Goal: Task Accomplishment & Management: Manage account settings

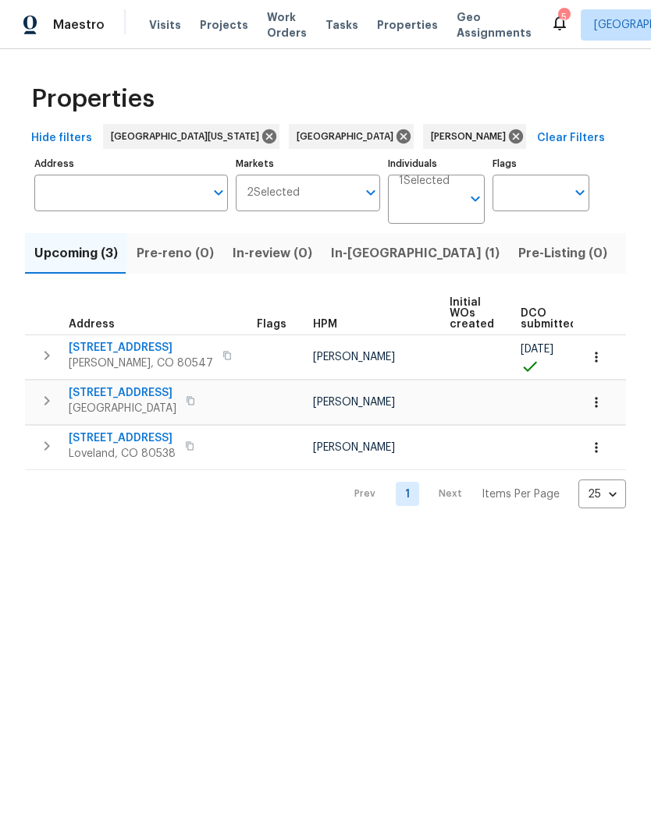
click at [142, 21] on div "Maestro Visits Projects Work Orders Tasks Properties Geo Assignments" at bounding box center [275, 24] width 550 height 31
click at [162, 28] on span "Visits" at bounding box center [165, 25] width 32 height 16
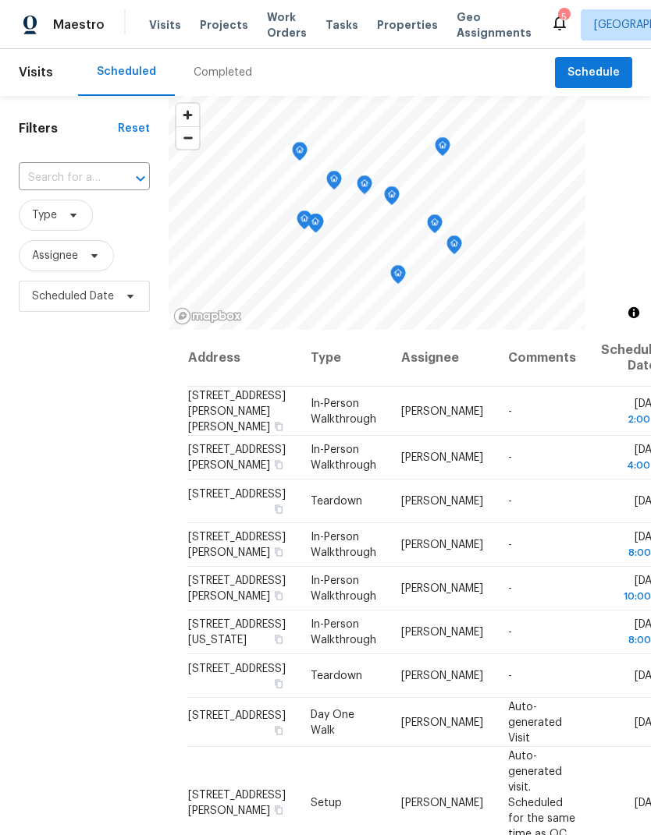
click at [32, 174] on input "text" at bounding box center [62, 178] width 87 height 24
type input "10371"
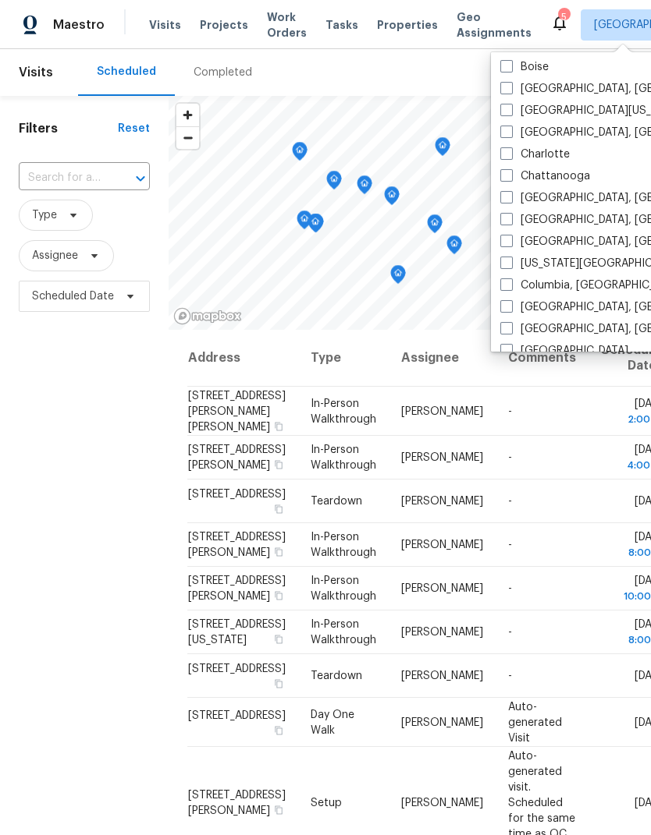
scroll to position [185, 0]
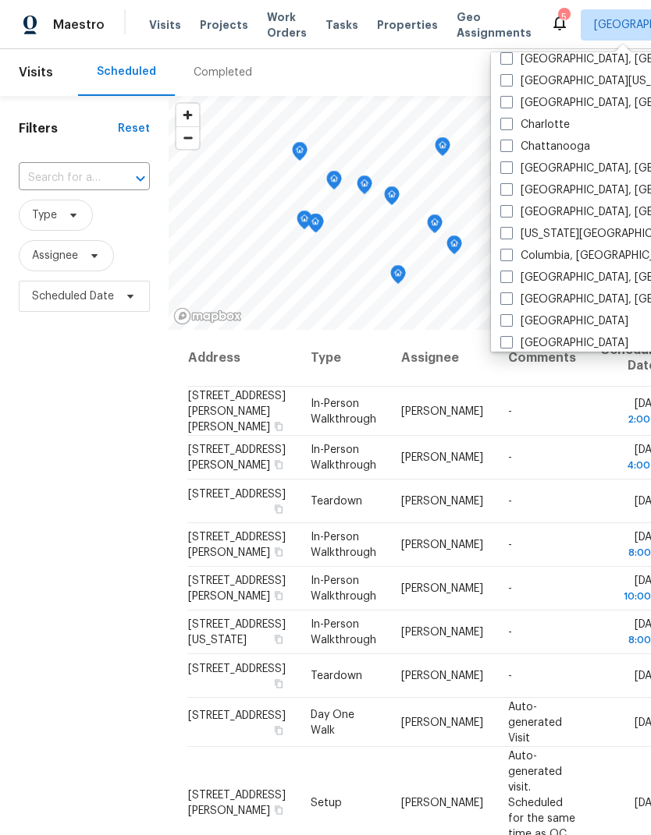
click at [541, 345] on label "Denver" at bounding box center [564, 343] width 128 height 16
click at [510, 345] on input "Denver" at bounding box center [505, 340] width 10 height 10
checkbox input "true"
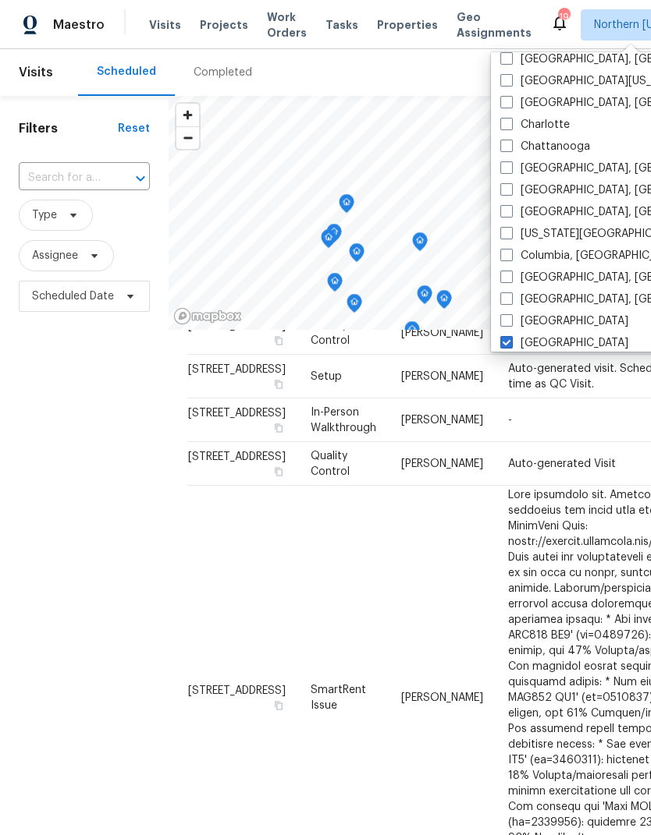
scroll to position [144, -1]
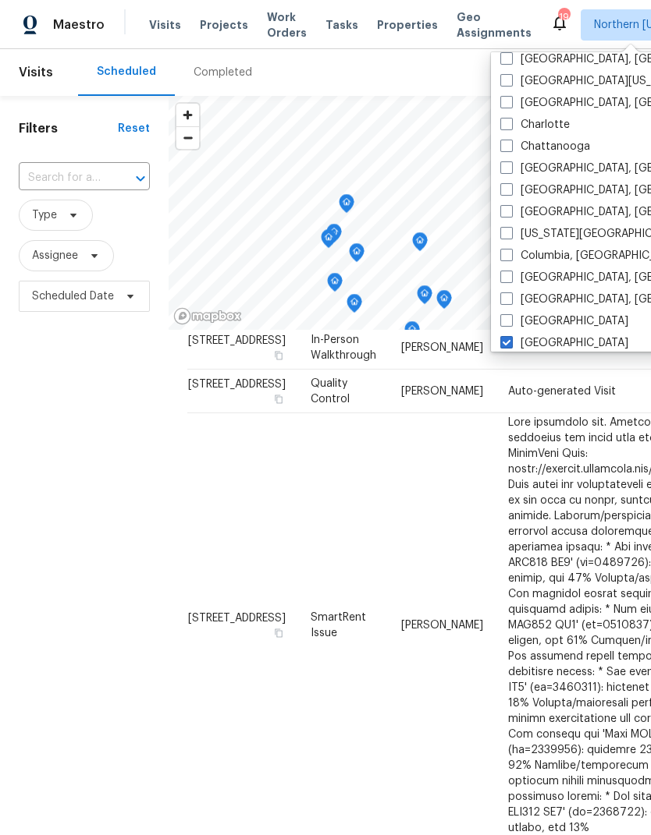
click at [87, 463] on div "Filters Reset ​ Type Assignee Scheduled Date" at bounding box center [84, 547] width 168 height 902
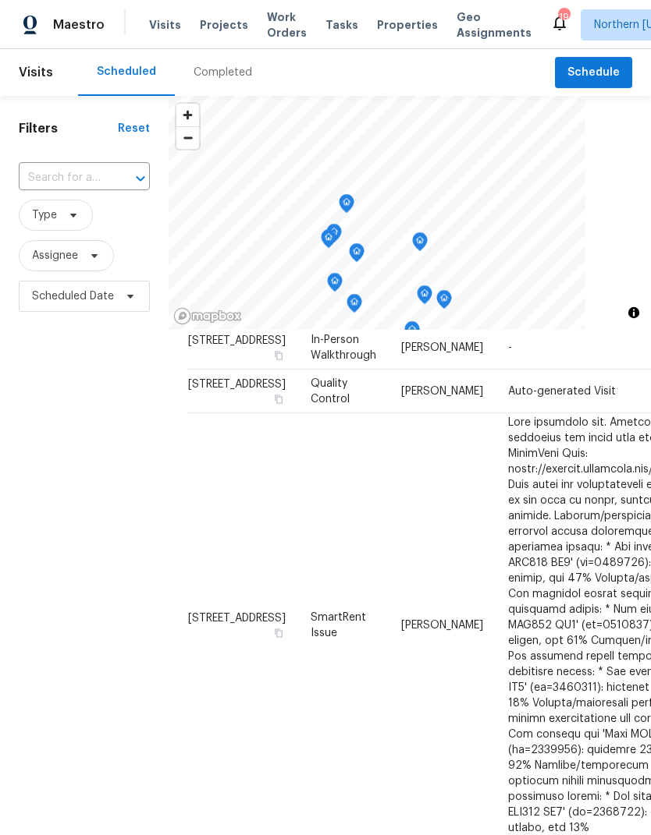
scroll to position [193, 0]
click at [114, 456] on div "Filters Reset ​ Type Assignee Scheduled Date" at bounding box center [84, 547] width 168 height 902
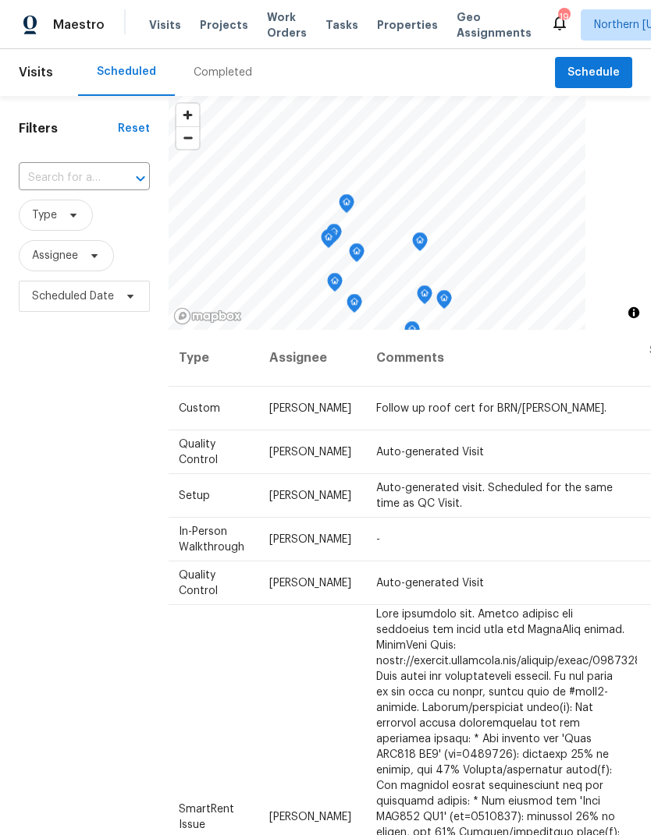
scroll to position [0, 131]
click at [0, 0] on div at bounding box center [0, 0] width 0 height 0
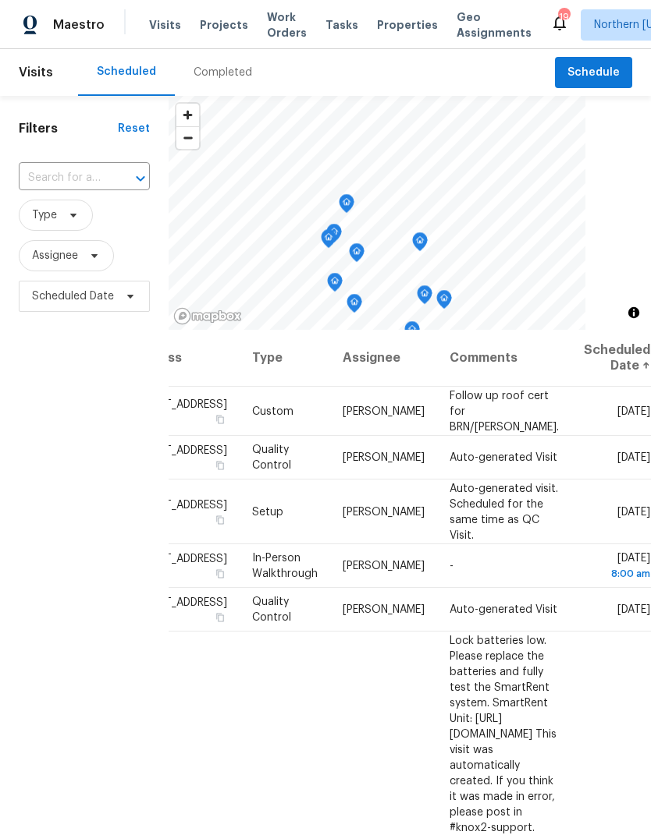
scroll to position [0, 131]
click at [0, 0] on icon at bounding box center [0, 0] width 0 height 0
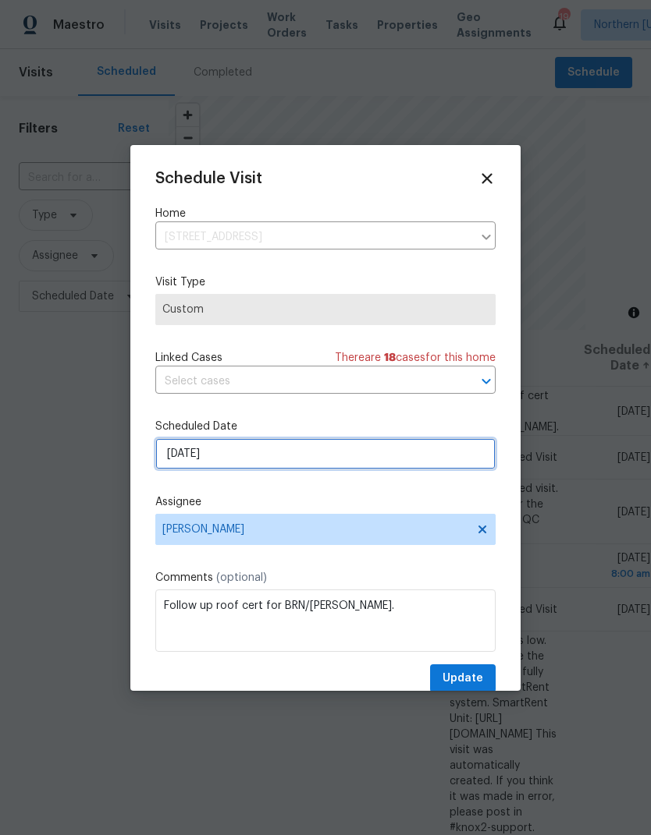
click at [177, 461] on input "8/15/2025" at bounding box center [325, 453] width 340 height 31
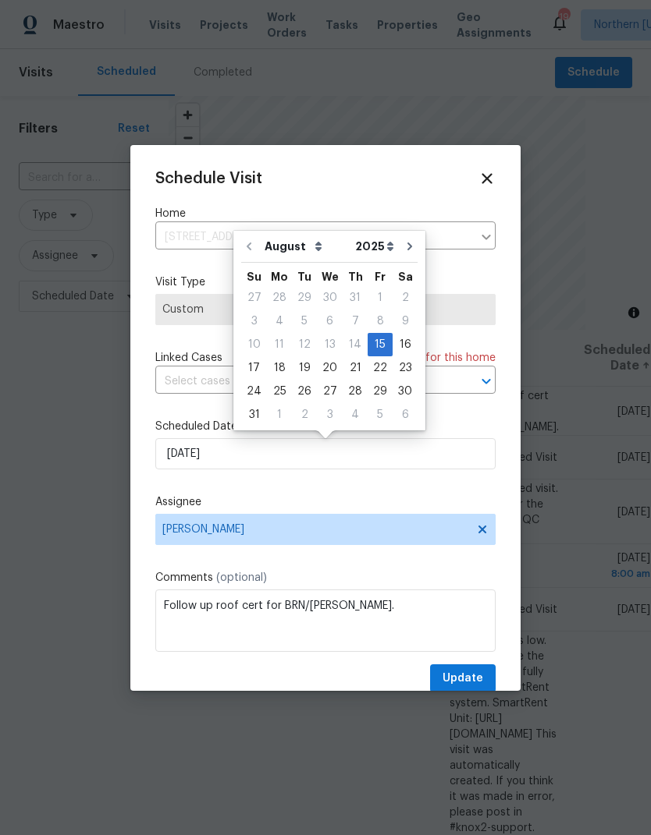
click at [116, 452] on div at bounding box center [325, 417] width 651 height 835
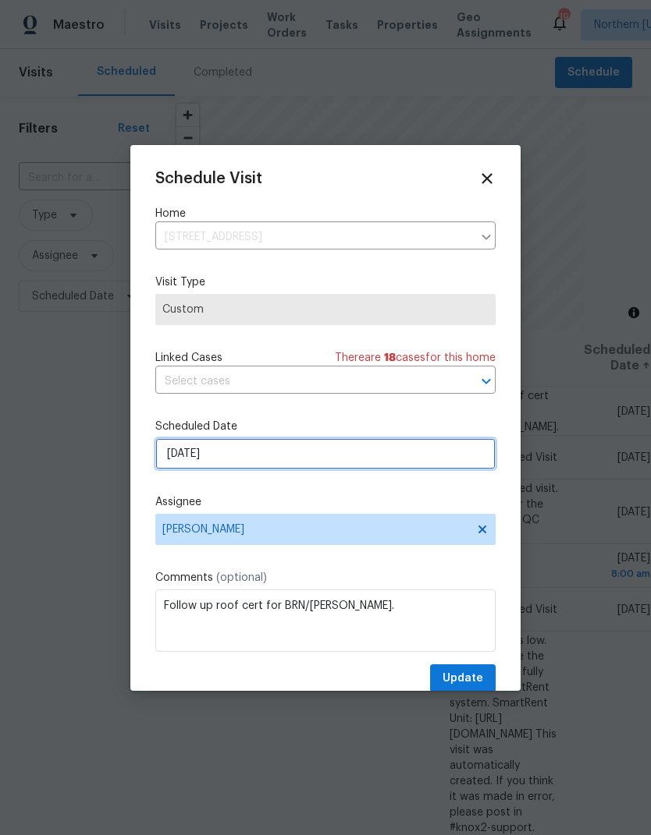
click at [190, 461] on input "8/15/2025" at bounding box center [325, 453] width 340 height 31
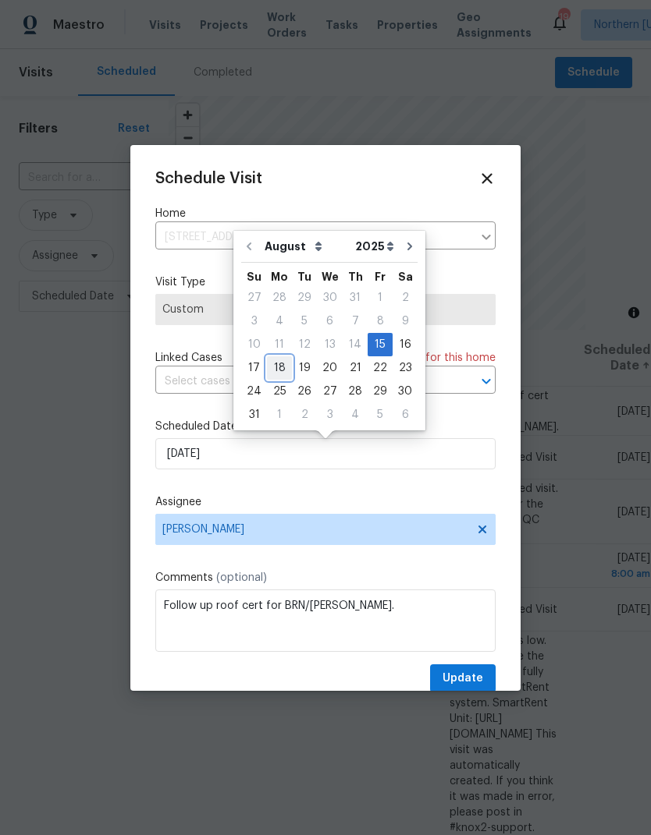
click at [274, 367] on div "18" at bounding box center [279, 368] width 25 height 22
type input "8/18/2025"
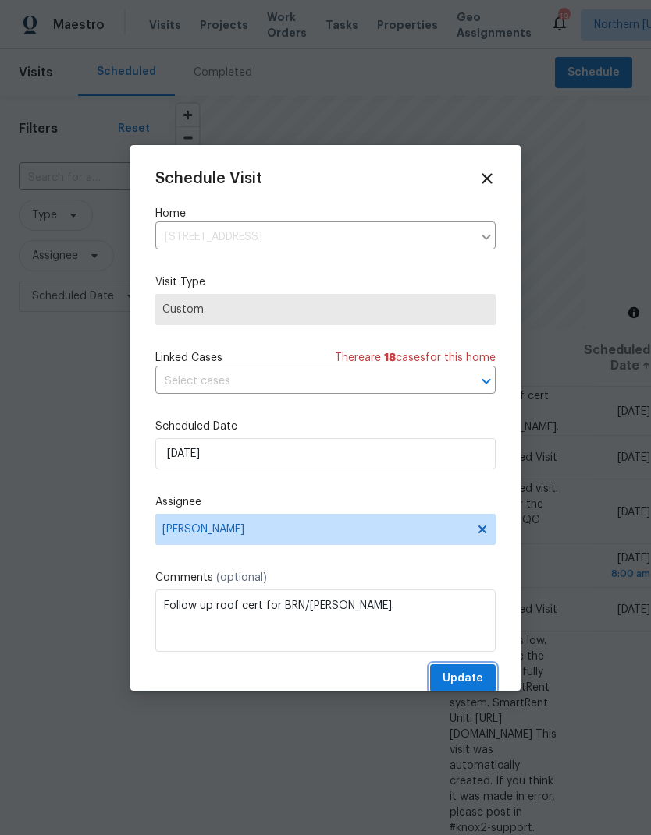
click at [468, 674] on span "Update" at bounding box center [462, 679] width 41 height 20
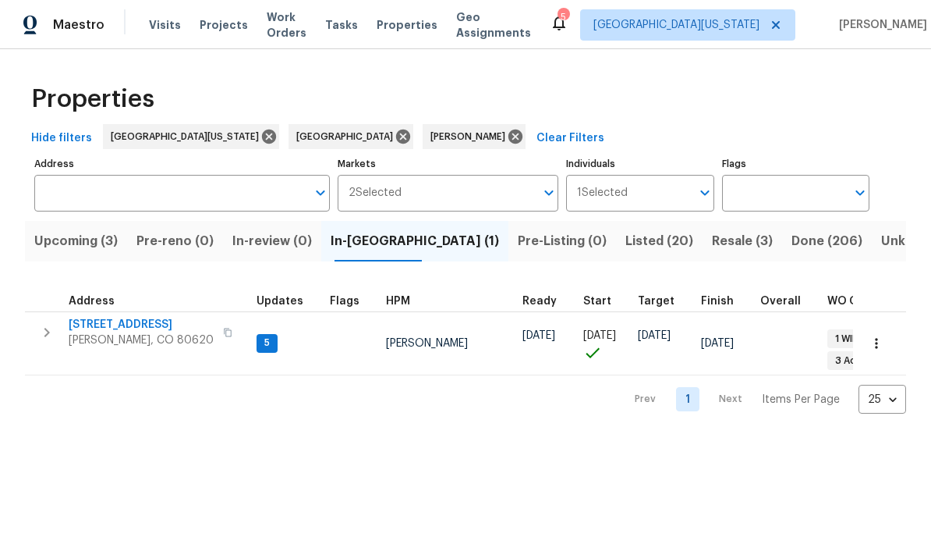
click at [626, 244] on span "Listed (20)" at bounding box center [660, 241] width 68 height 22
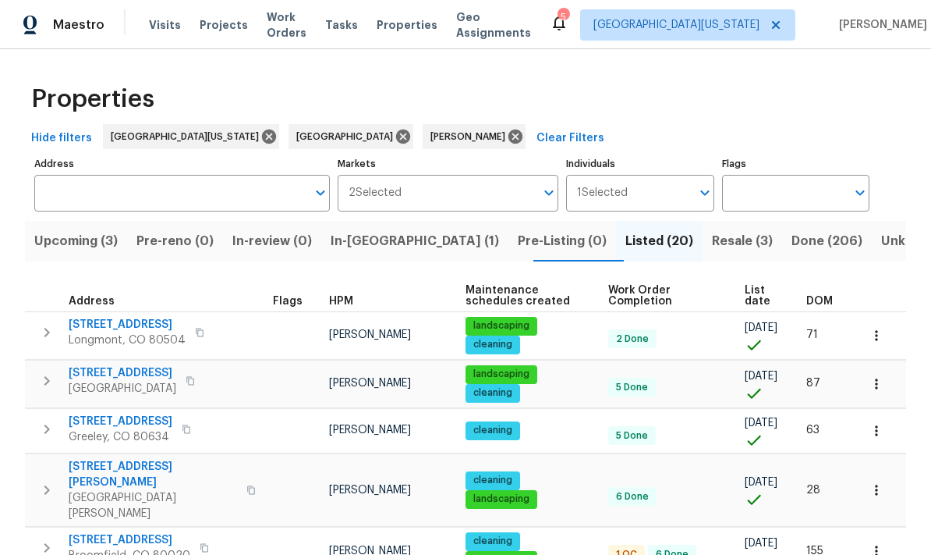
click at [650, 298] on span "List date" at bounding box center [762, 296] width 35 height 22
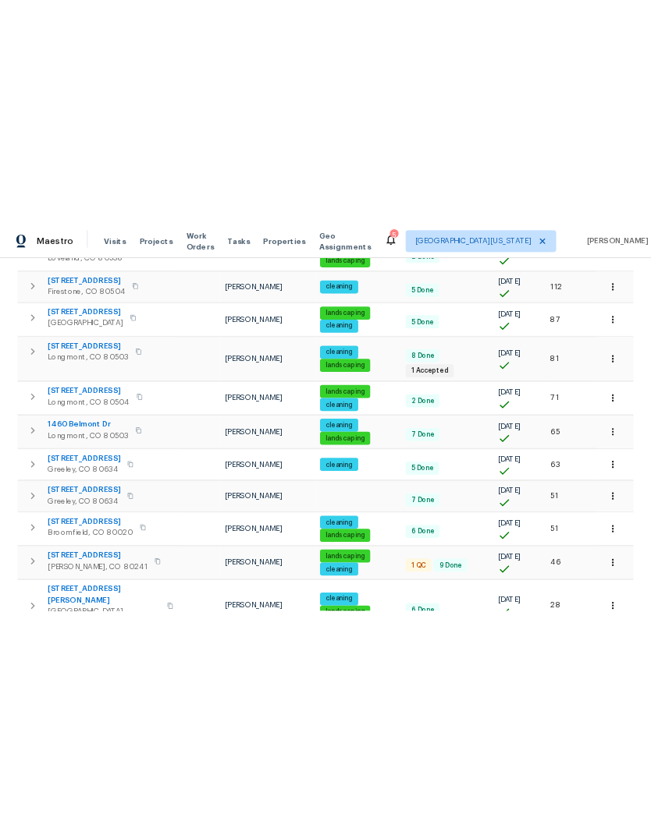
scroll to position [720, 0]
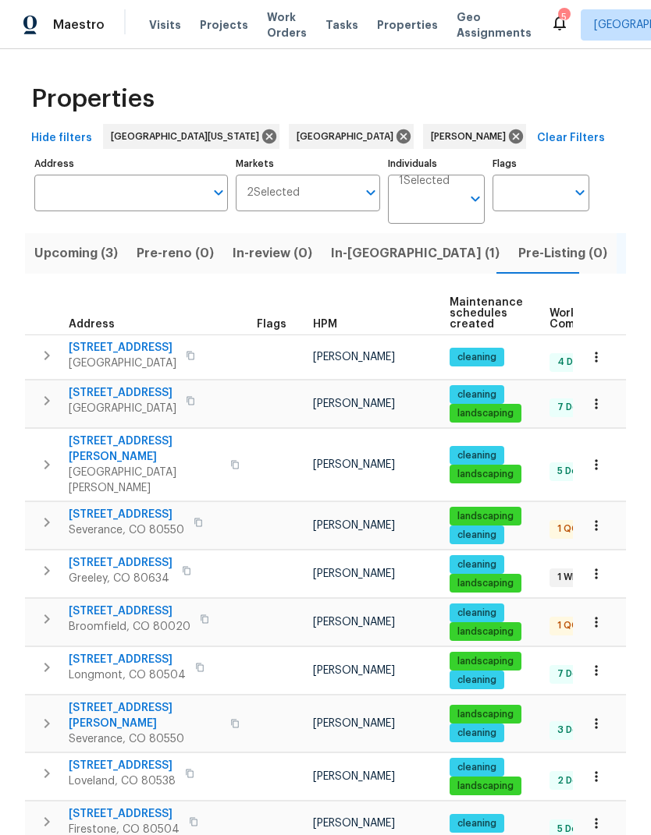
scroll to position [0, 0]
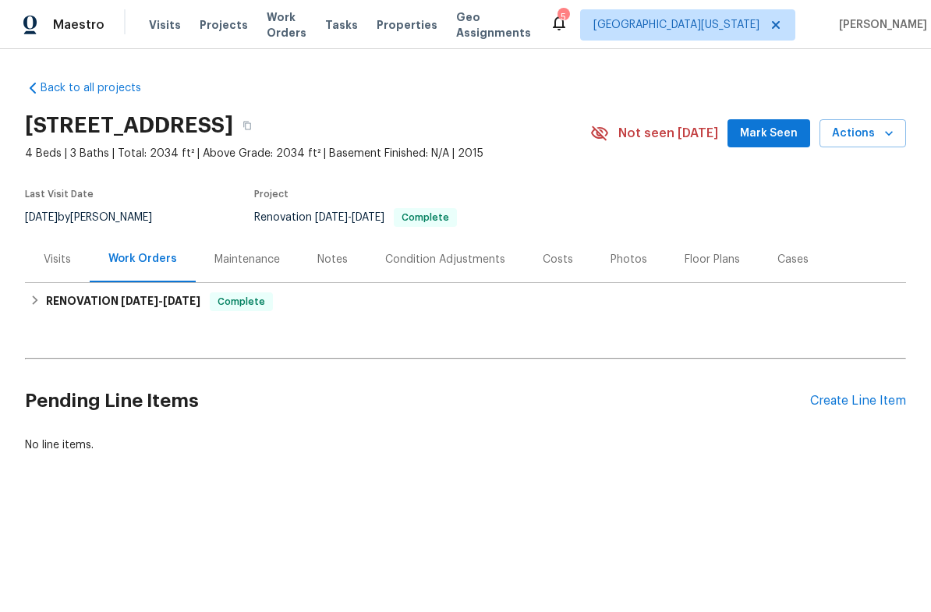
click at [544, 263] on div "Costs" at bounding box center [558, 260] width 30 height 16
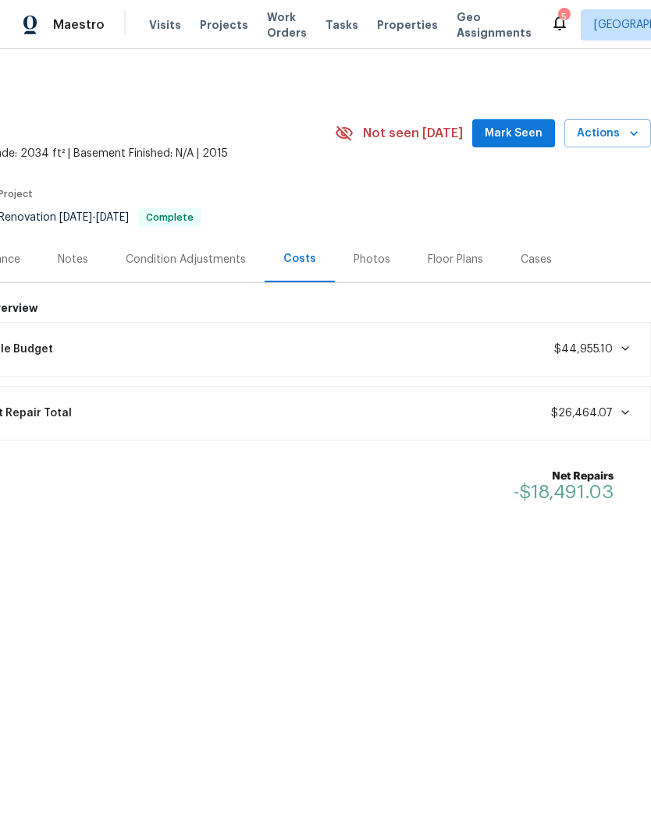
scroll to position [0, 231]
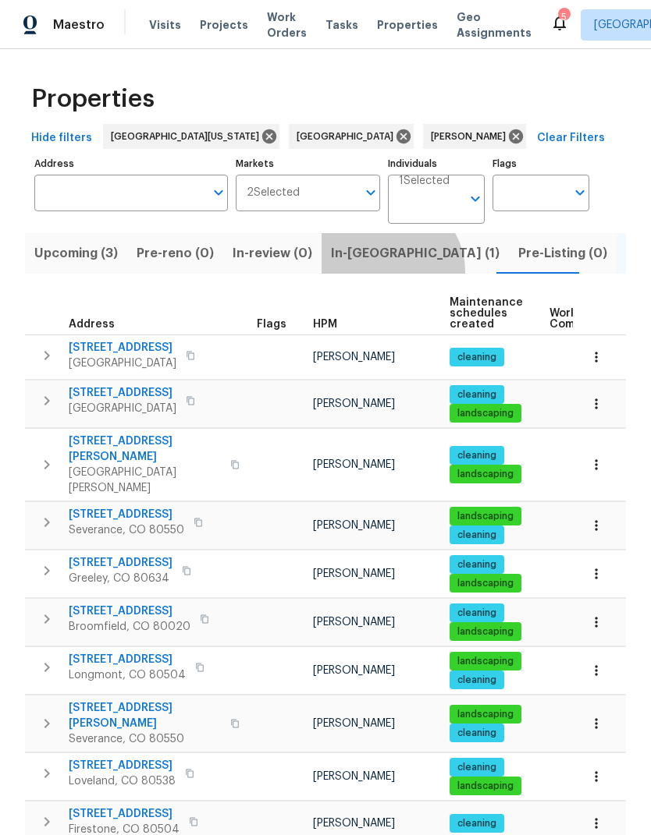
click at [378, 273] on button "In-[GEOGRAPHIC_DATA] (1)" at bounding box center [414, 253] width 187 height 41
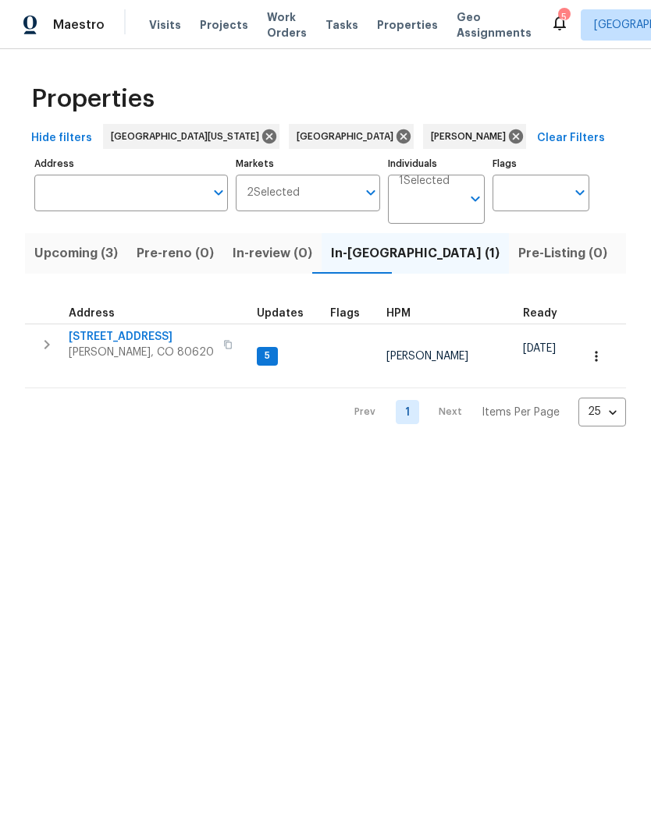
click at [104, 337] on span "[STREET_ADDRESS]" at bounding box center [141, 337] width 145 height 16
click at [604, 340] on button "button" at bounding box center [596, 356] width 34 height 34
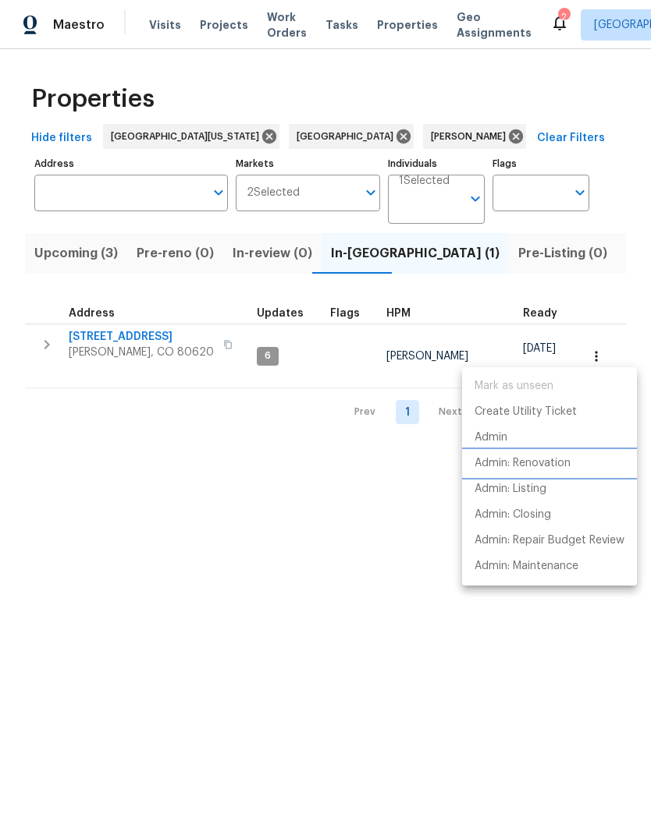
click at [583, 459] on li "Admin: Renovation" at bounding box center [549, 464] width 175 height 26
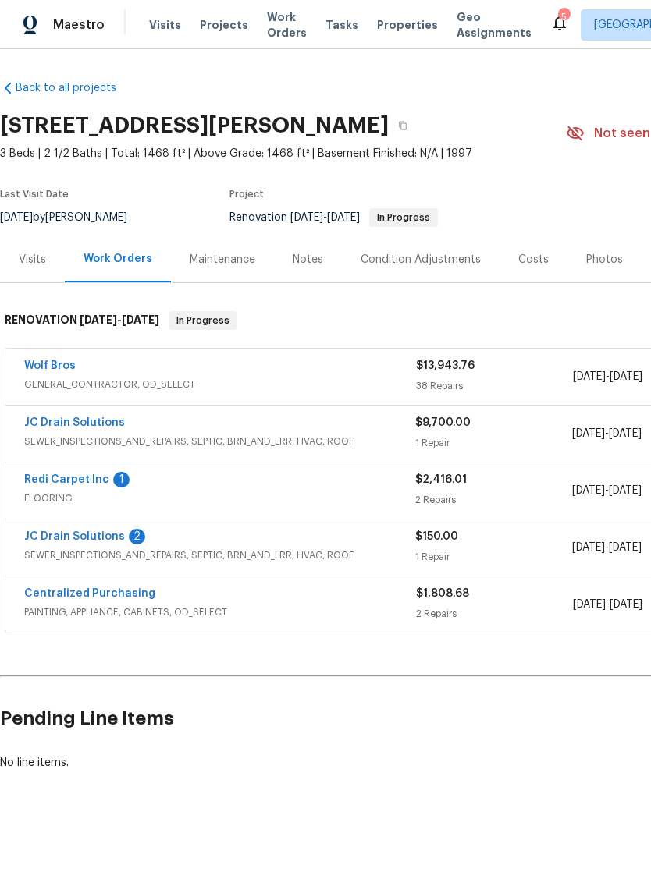
click at [52, 360] on link "Wolf Bros" at bounding box center [49, 365] width 51 height 11
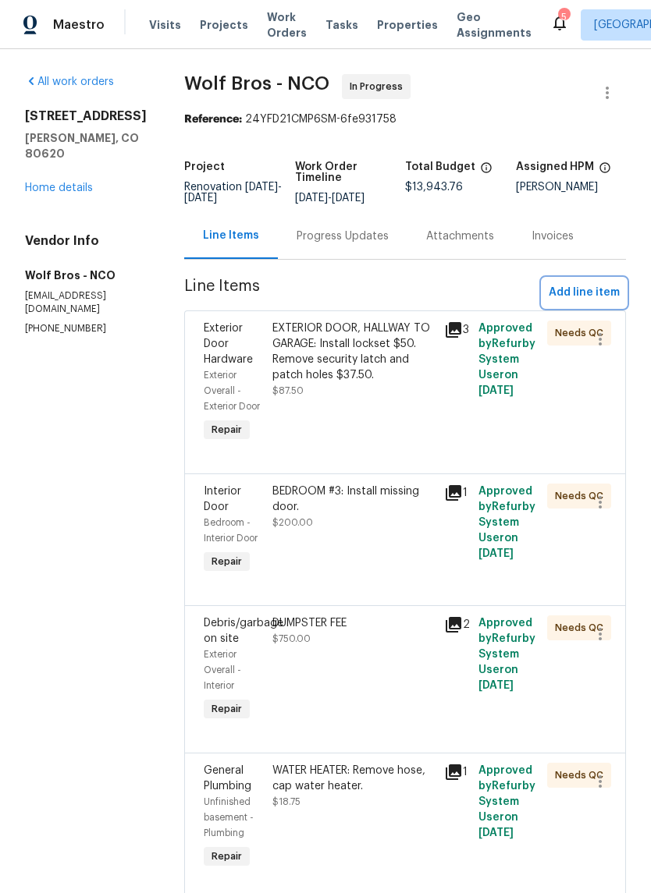
click at [594, 289] on span "Add line item" at bounding box center [583, 293] width 71 height 20
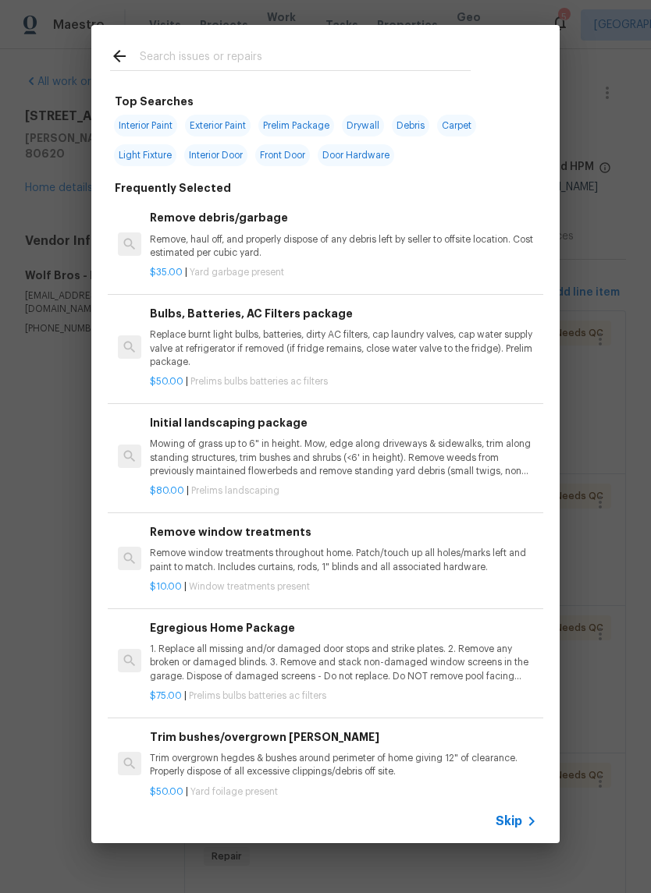
click at [157, 58] on input "text" at bounding box center [305, 58] width 331 height 23
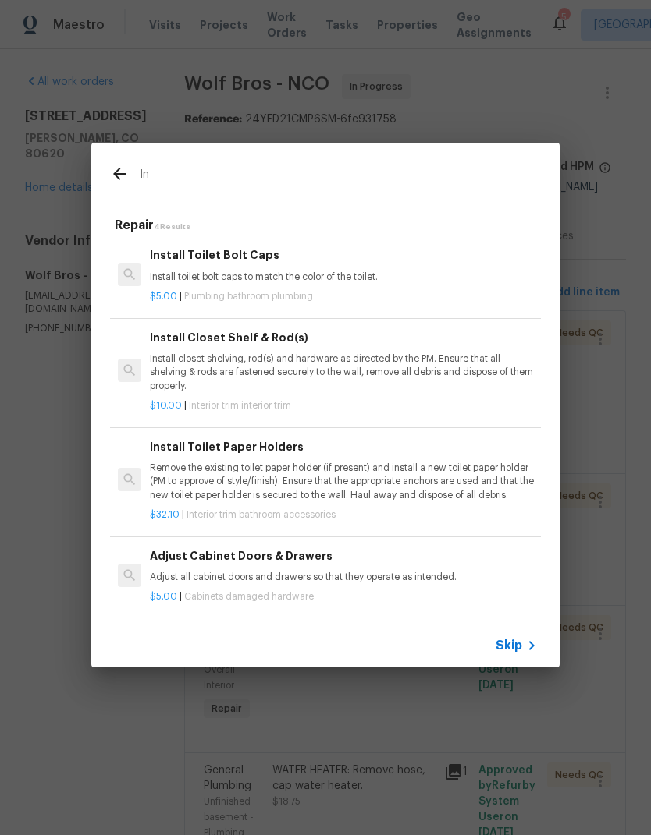
type input "I"
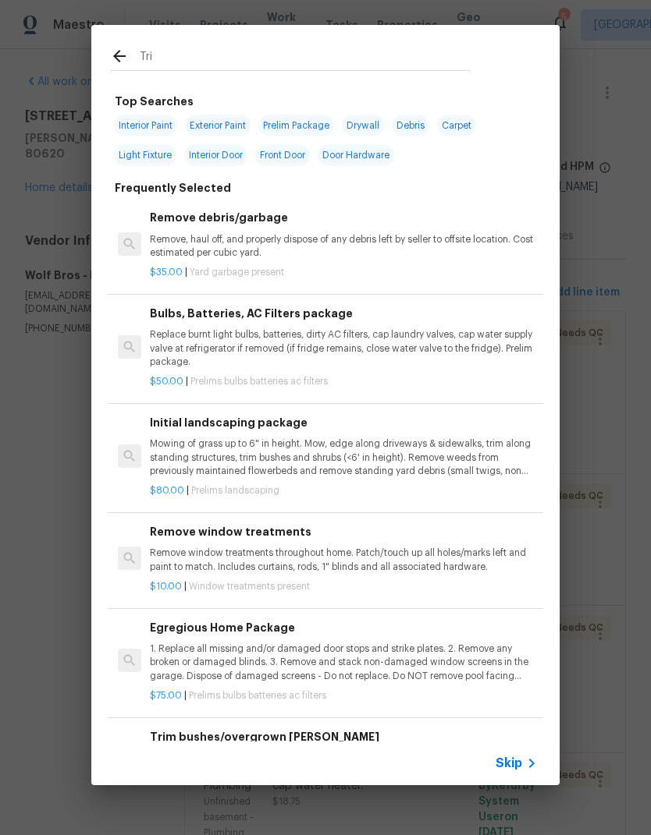
type input "Trim"
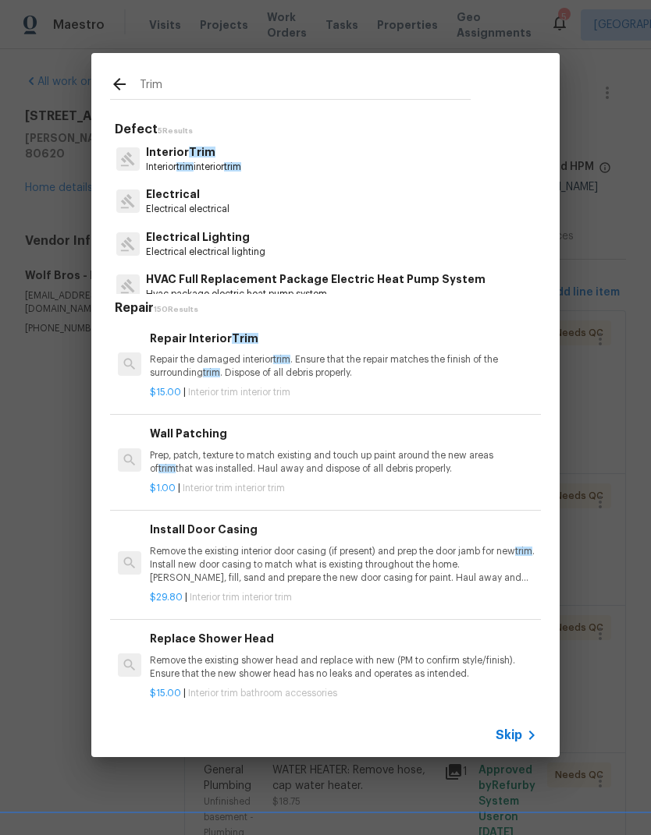
click at [171, 153] on p "Interior Trim" at bounding box center [193, 152] width 95 height 16
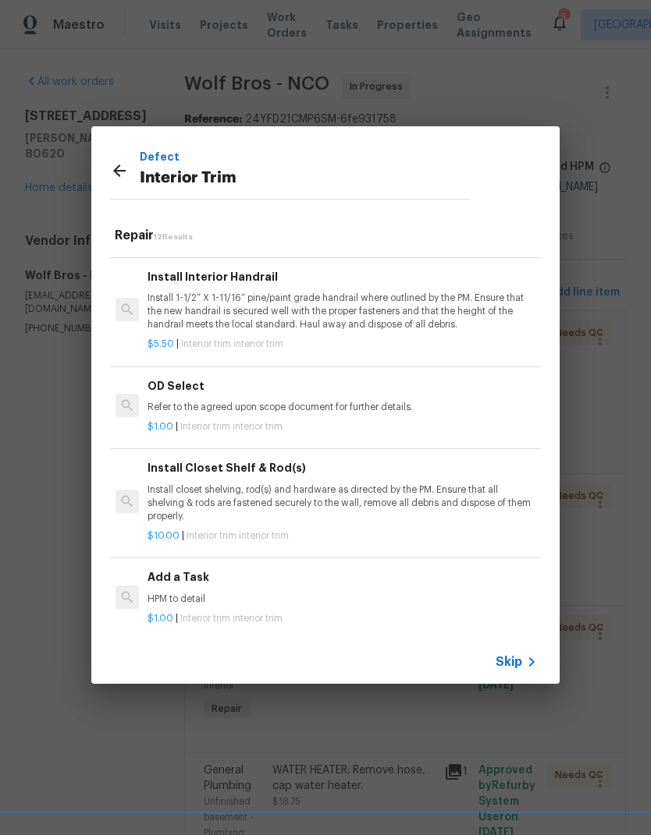
scroll to position [821, 2]
click at [176, 579] on h6 "Add a Task" at bounding box center [340, 578] width 387 height 17
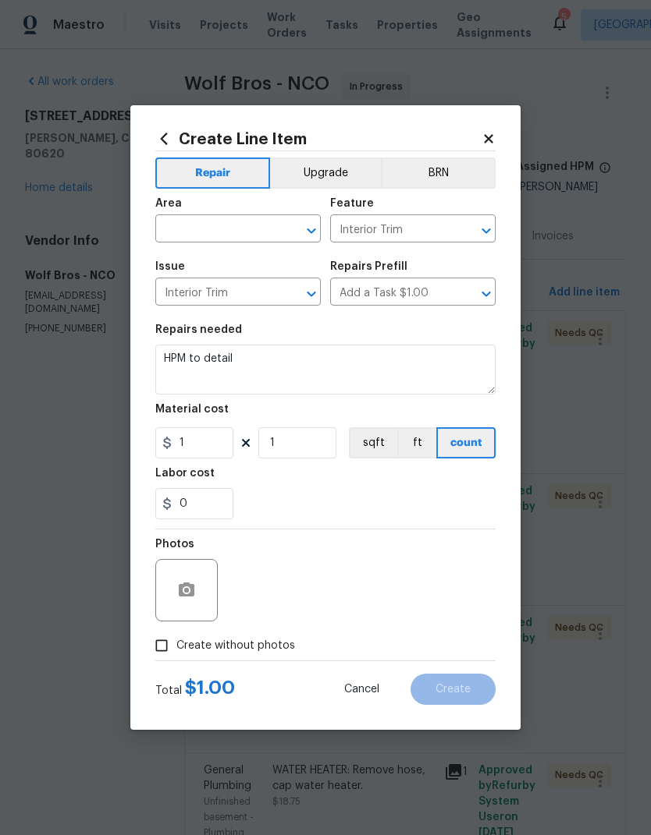
click at [183, 231] on input "text" at bounding box center [216, 230] width 122 height 24
click at [196, 279] on li "Interior Overall" at bounding box center [237, 291] width 165 height 26
type input "Interior Overall"
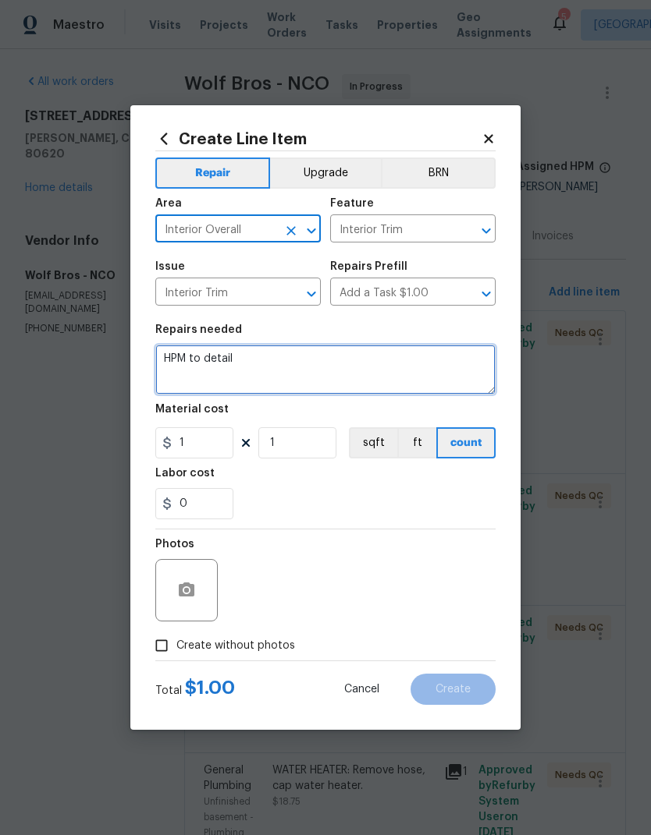
click at [186, 367] on textarea "HPM to detail" at bounding box center [325, 370] width 340 height 50
click at [183, 358] on textarea "HPM to detail" at bounding box center [325, 370] width 340 height 50
click at [182, 358] on textarea "HPM to detail" at bounding box center [325, 370] width 340 height 50
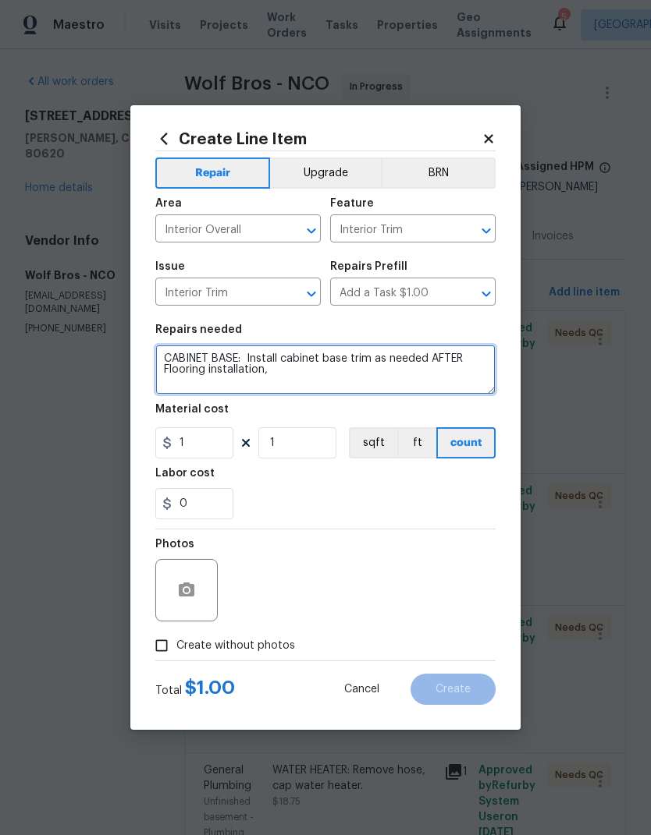
click at [376, 360] on textarea "CABINET BASE: Install cabinet base trim as needed AFTER Flooring installation," at bounding box center [325, 370] width 340 height 50
type textarea "CABINET BASE: Install cabinet base trim at bathrooms/kitchen as needed AFTER Fl…"
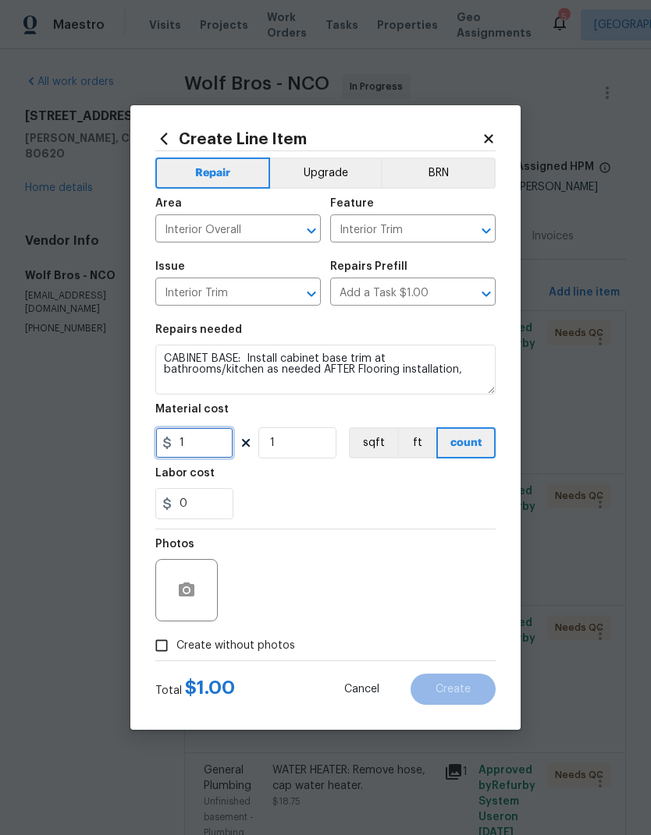
click at [178, 449] on input "1" at bounding box center [194, 442] width 78 height 31
type input "150"
click at [476, 503] on div "0" at bounding box center [325, 503] width 340 height 31
click at [175, 649] on input "Create without photos" at bounding box center [162, 646] width 30 height 30
checkbox input "true"
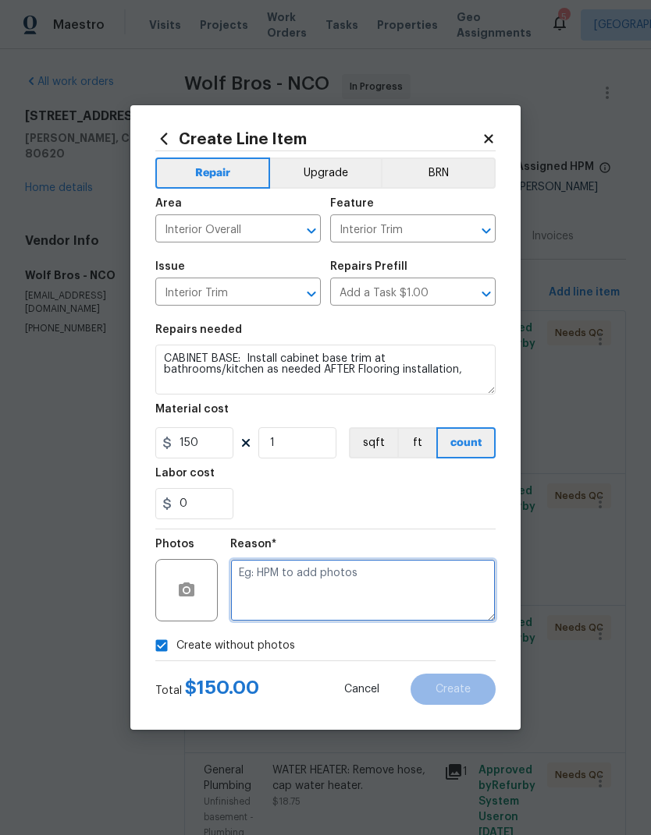
click at [468, 592] on textarea at bounding box center [362, 590] width 265 height 62
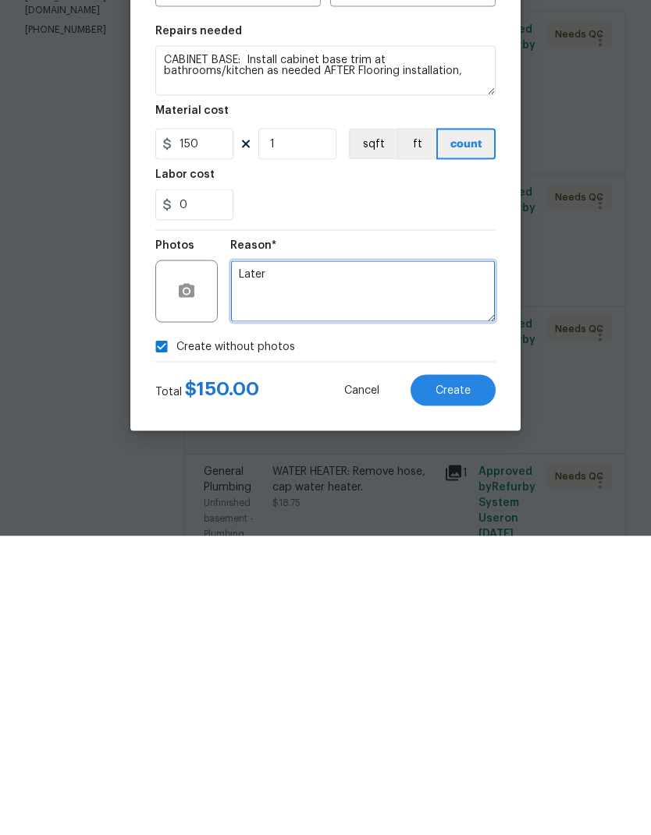
type textarea "Later"
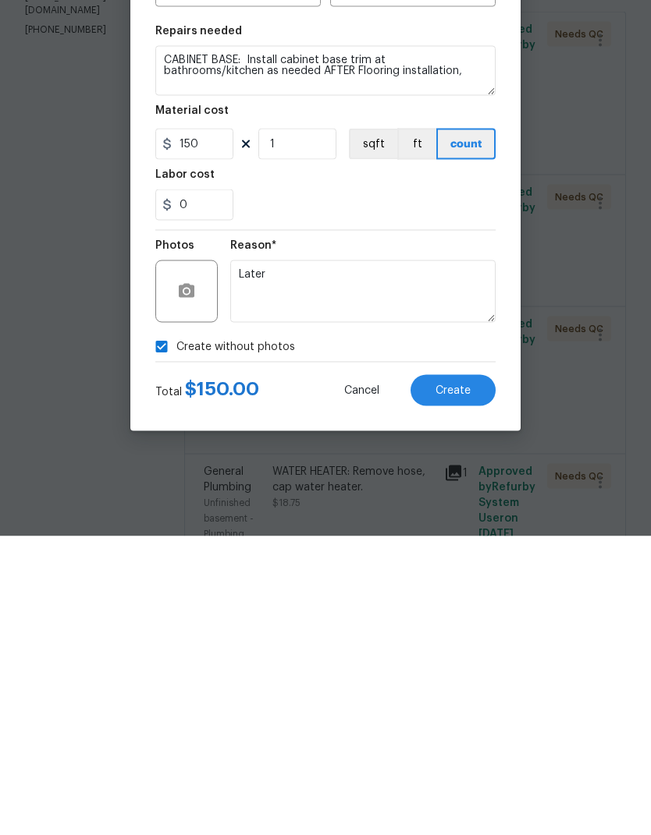
click at [482, 674] on button "Create" at bounding box center [452, 689] width 85 height 31
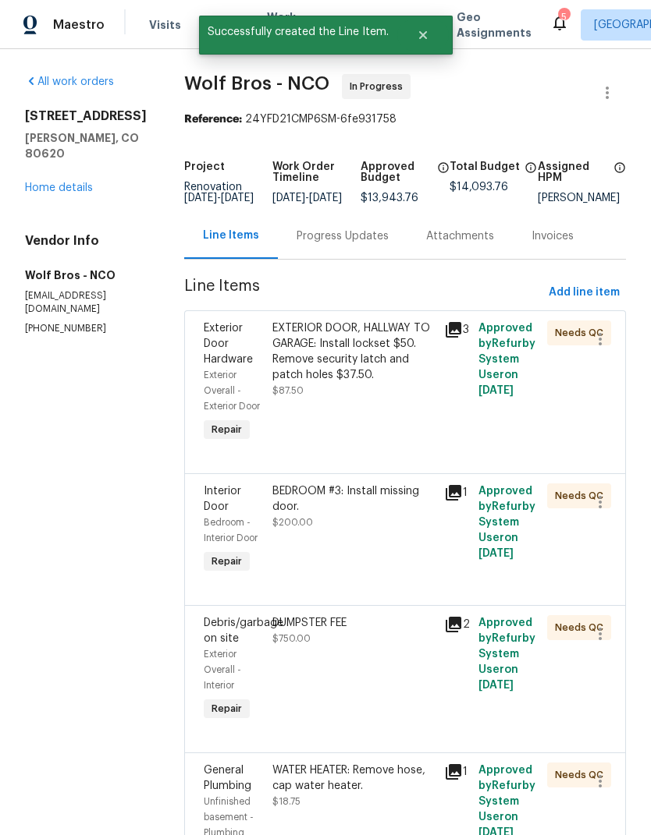
scroll to position [0, 0]
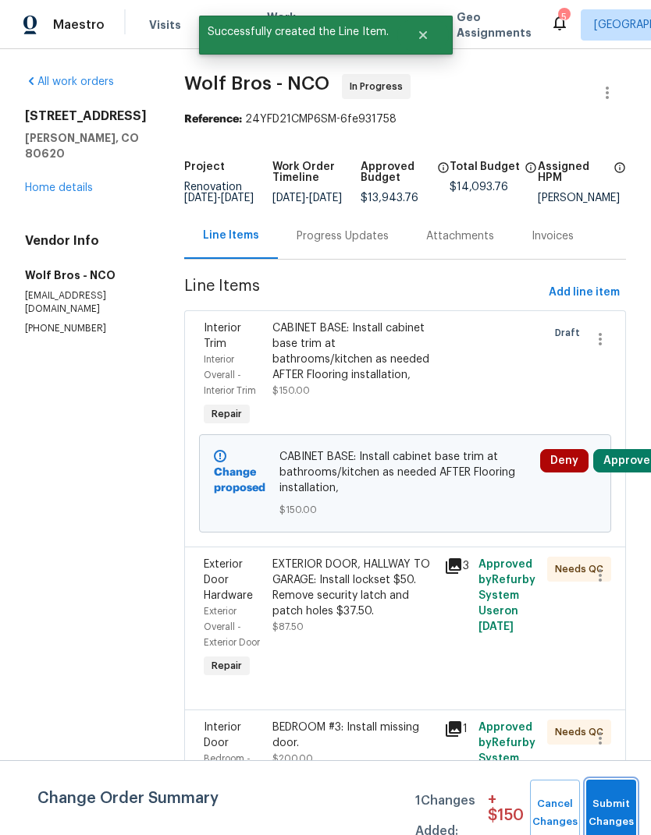
click at [605, 809] on button "Submit Changes" at bounding box center [611, 813] width 50 height 67
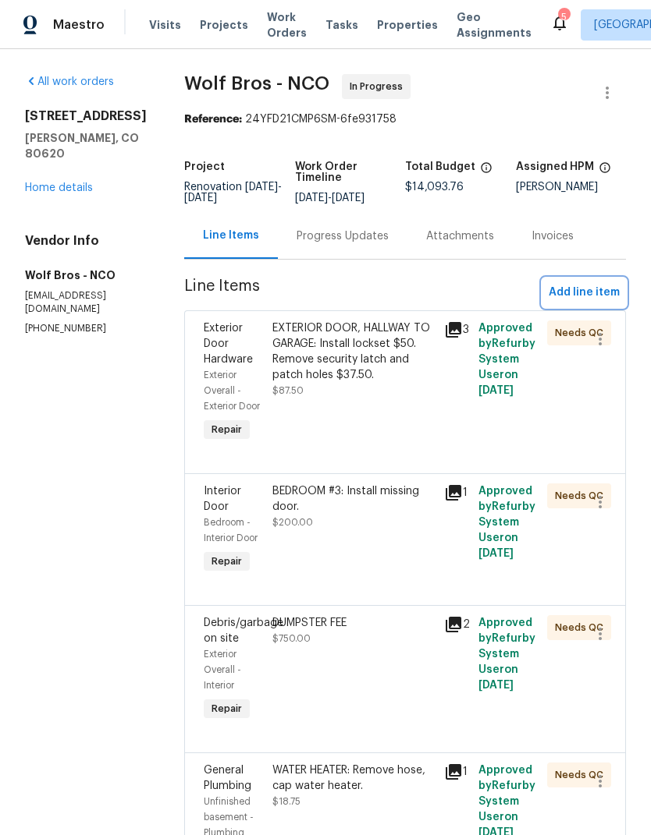
click at [611, 283] on button "Add line item" at bounding box center [583, 292] width 83 height 29
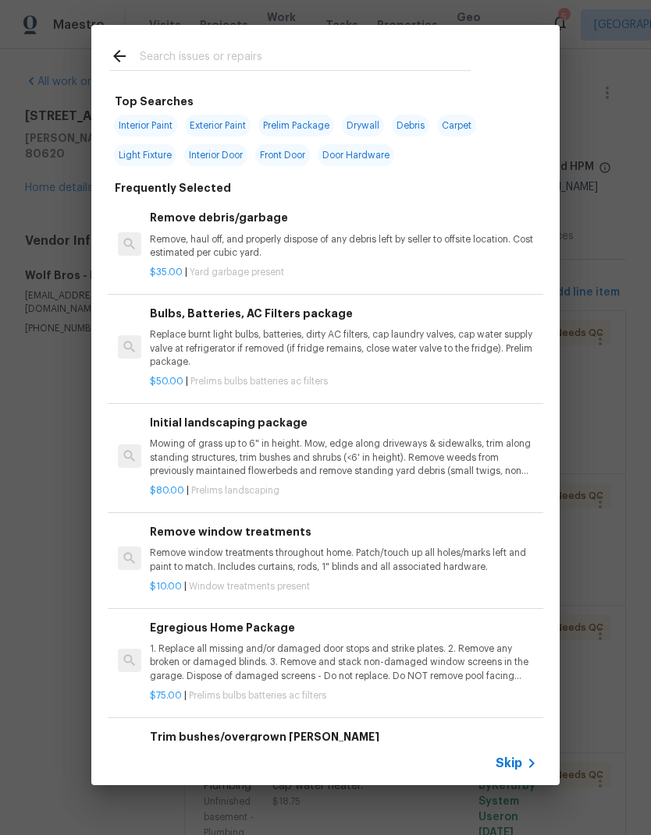
click at [158, 65] on input "text" at bounding box center [305, 58] width 331 height 23
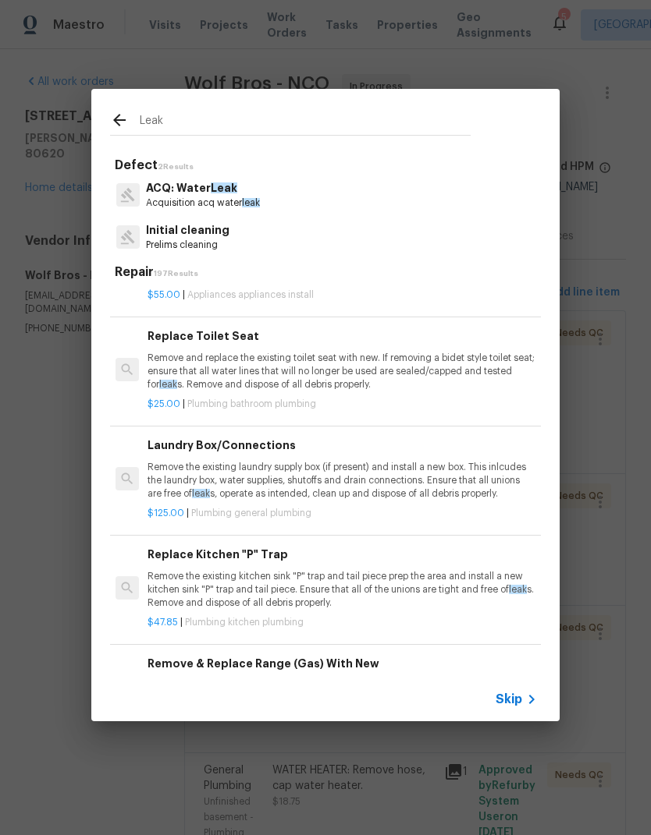
scroll to position [4482, 2]
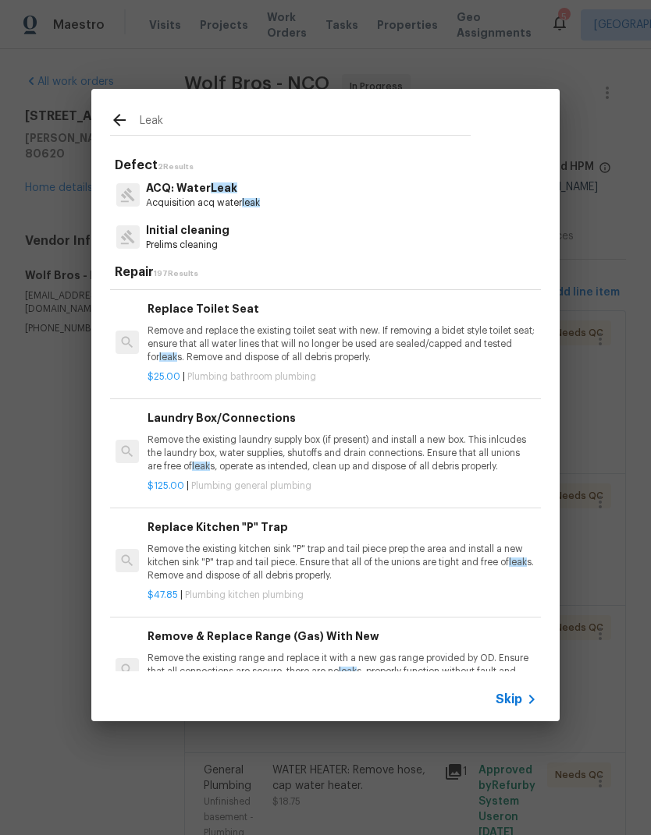
type input "Leak"
click at [126, 126] on icon at bounding box center [119, 120] width 19 height 19
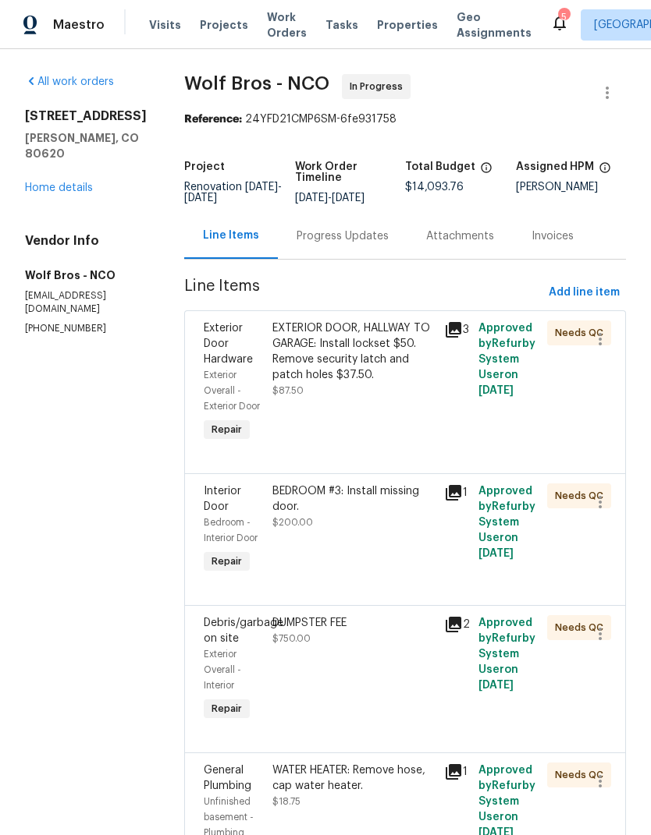
click at [122, 129] on div "[STREET_ADDRESS][PERSON_NAME]" at bounding box center [86, 134] width 122 height 53
click at [619, 294] on span "Add line item" at bounding box center [583, 293] width 71 height 20
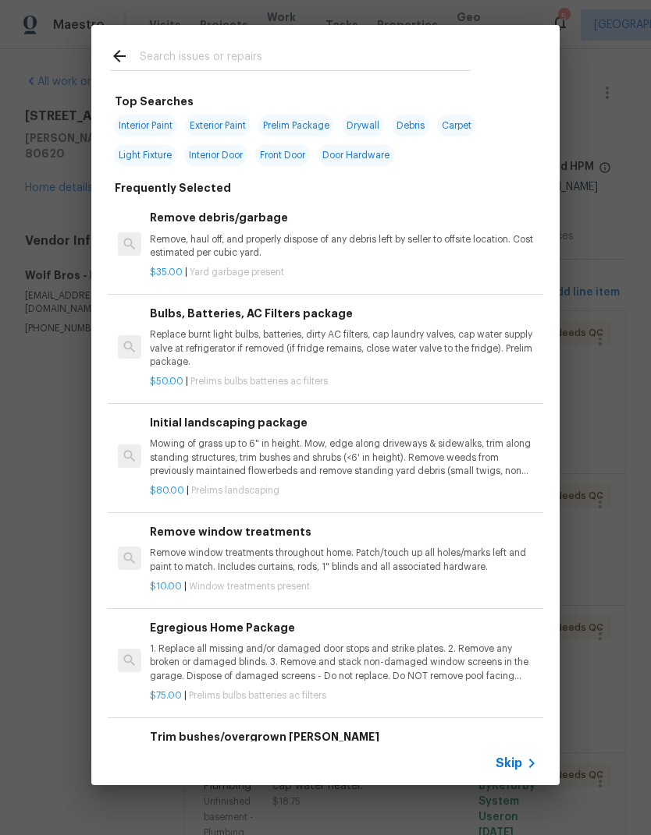
click at [527, 755] on icon at bounding box center [531, 763] width 19 height 19
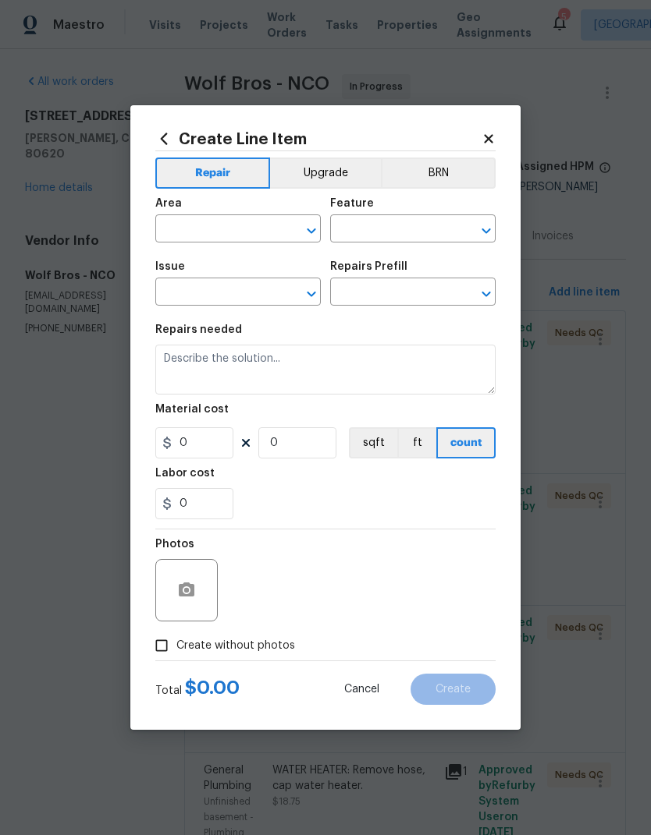
click at [183, 214] on div "Area" at bounding box center [237, 208] width 165 height 20
click at [202, 233] on input "text" at bounding box center [216, 230] width 122 height 24
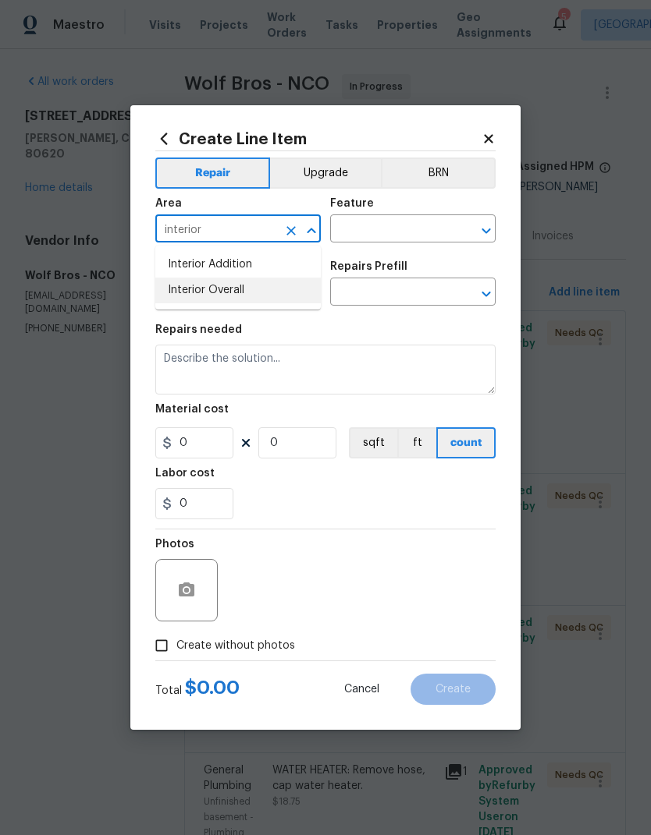
click at [207, 283] on li "Interior Overall" at bounding box center [237, 291] width 165 height 26
type input "Interior Overall"
click at [438, 227] on input "text" at bounding box center [391, 230] width 122 height 24
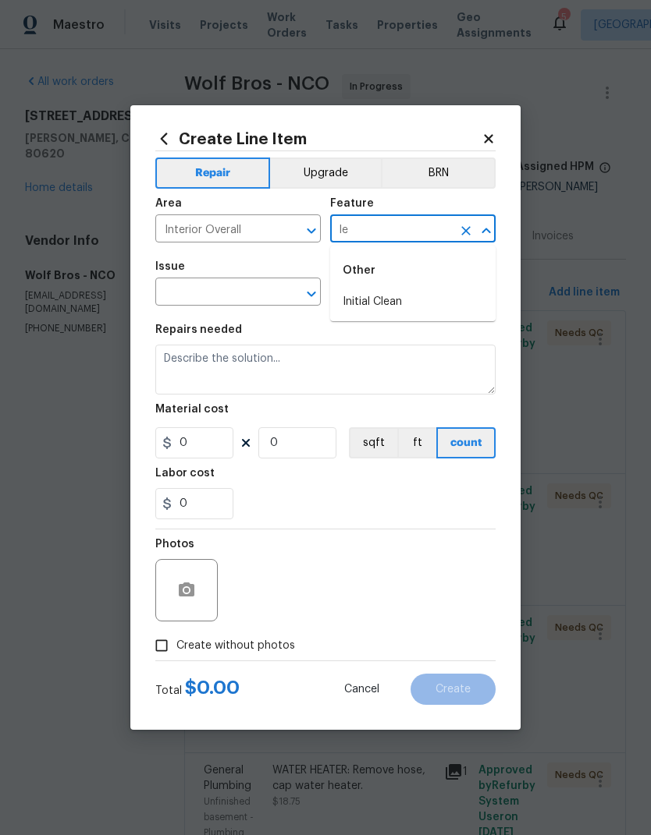
type input "l"
click at [459, 324] on li "Plumbing" at bounding box center [412, 328] width 165 height 26
type input "Plumbing"
click at [191, 302] on input "text" at bounding box center [216, 294] width 122 height 24
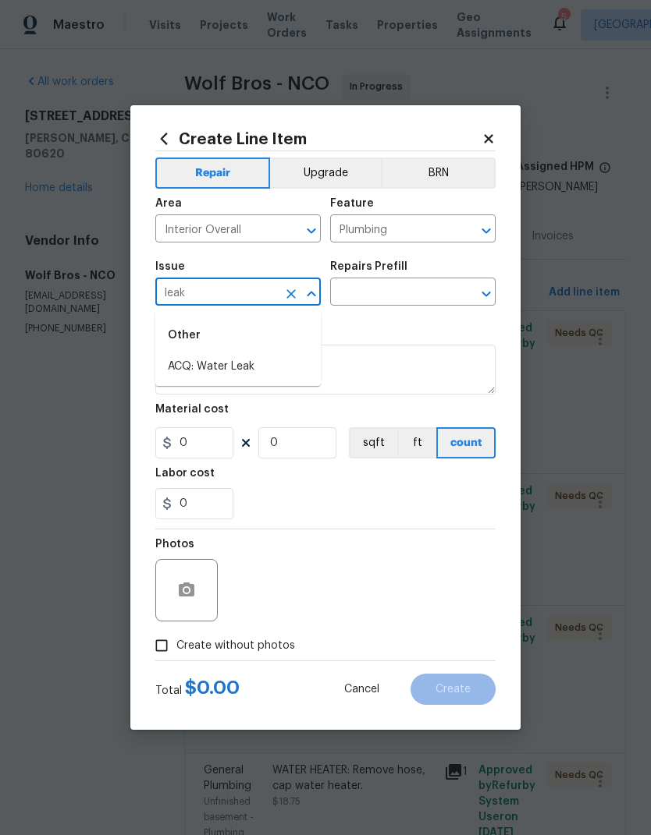
click at [187, 367] on li "ACQ: Water Leak" at bounding box center [237, 367] width 165 height 26
click at [457, 292] on button "Clear" at bounding box center [466, 294] width 22 height 22
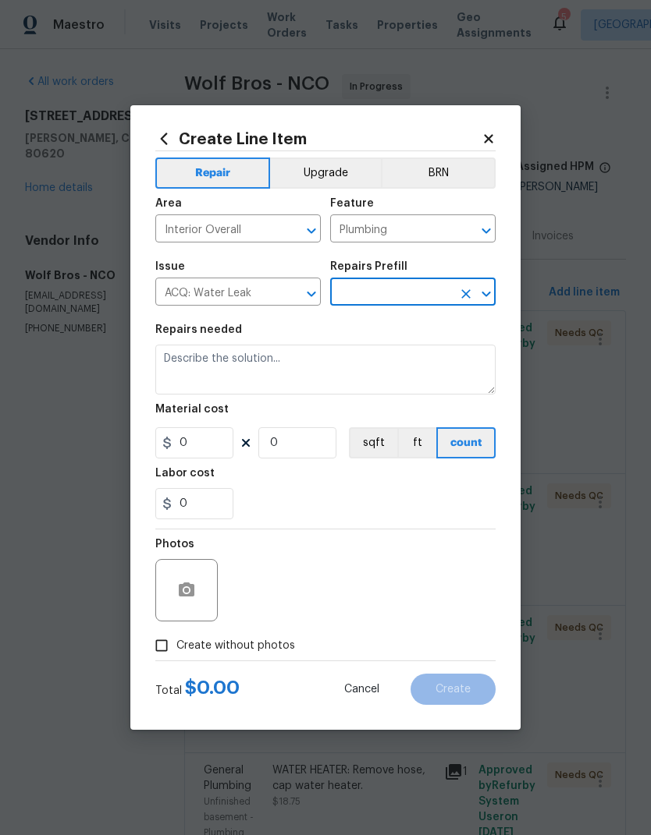
click at [477, 294] on icon "Open" at bounding box center [486, 294] width 19 height 19
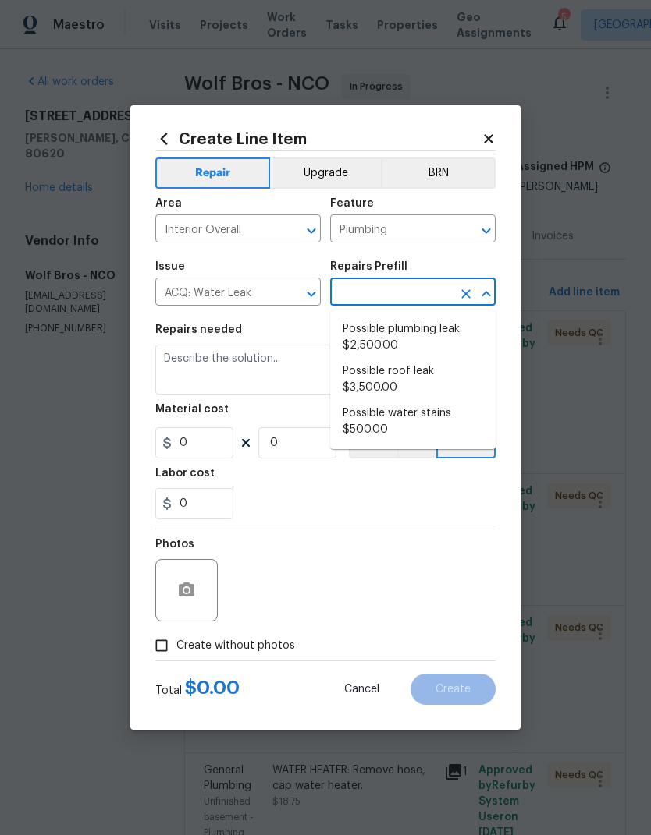
click at [192, 305] on input "ACQ: Water Leak" at bounding box center [216, 294] width 122 height 24
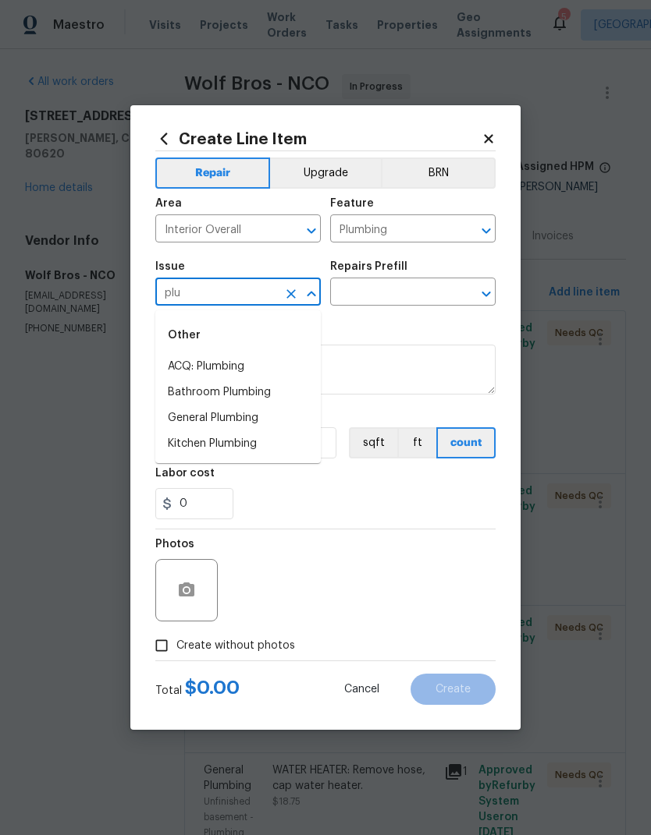
click at [178, 418] on li "General Plumbing" at bounding box center [237, 419] width 165 height 26
type input "General Plumbing"
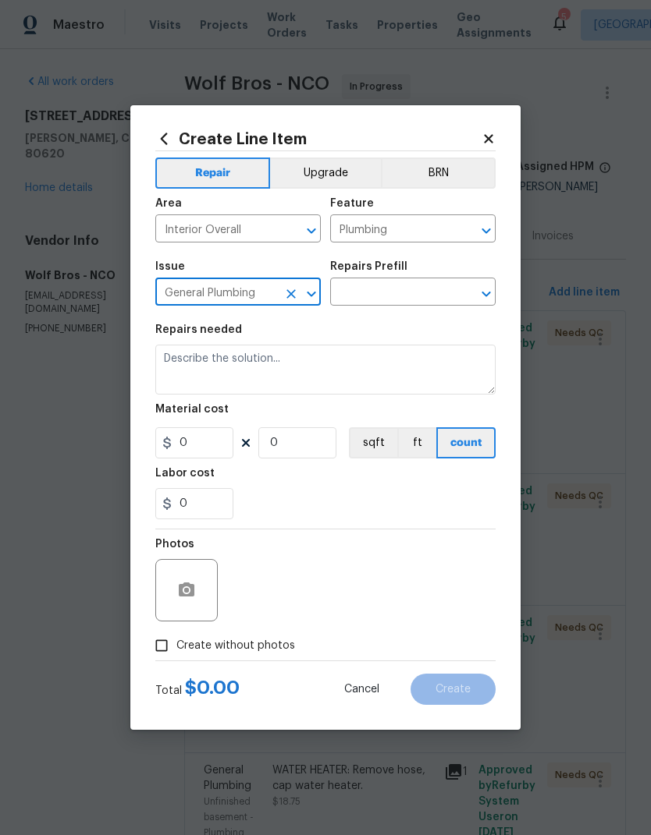
click at [441, 294] on input "text" at bounding box center [391, 294] width 122 height 24
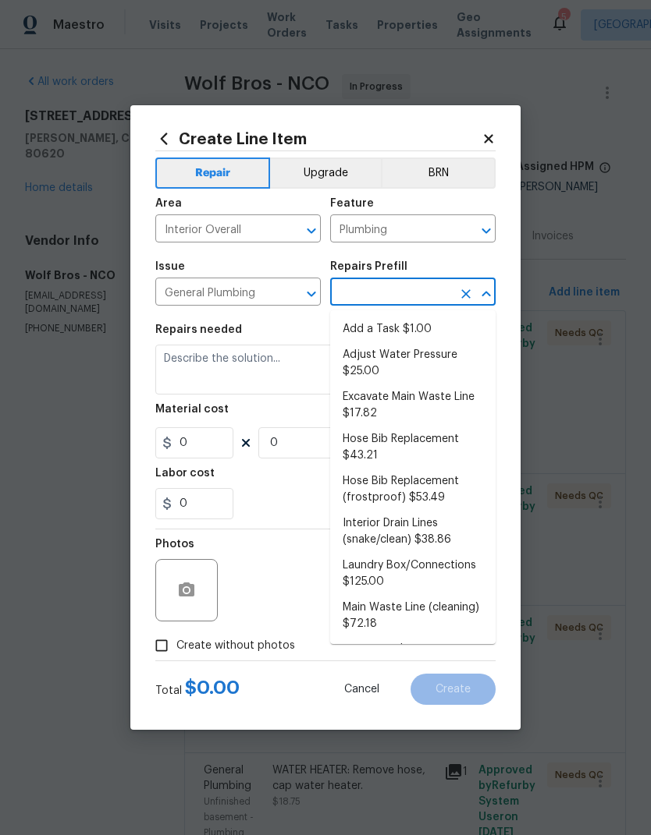
click at [443, 332] on li "Add a Task $1.00" at bounding box center [412, 330] width 165 height 26
type textarea "HPM to detail"
type input "1"
type input "Add a Task $1.00"
type input "1"
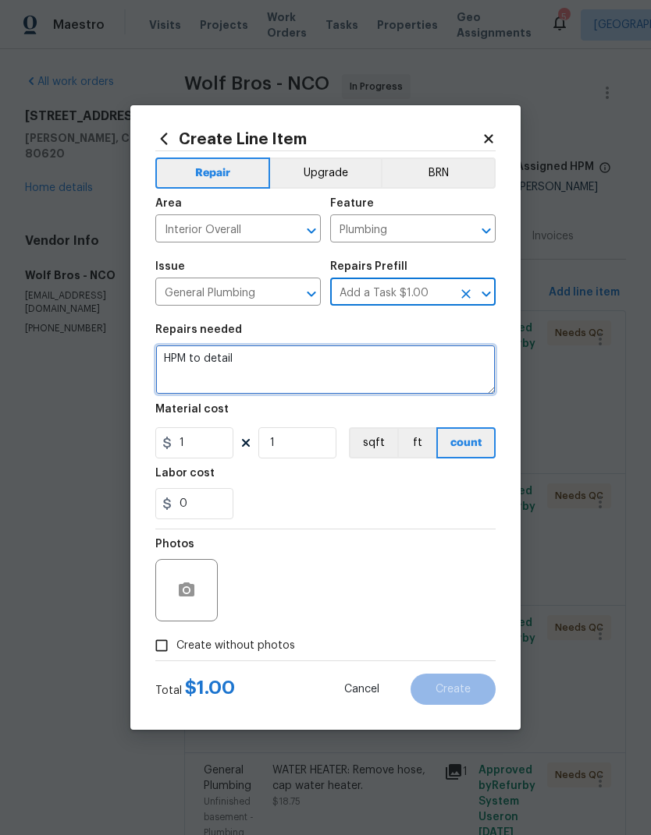
click at [191, 355] on textarea "HPM to detail" at bounding box center [325, 370] width 340 height 50
type textarea "H"
type textarea "P"
click at [428, 378] on textarea "WATER LEAK:" at bounding box center [325, 370] width 340 height 50
paste textarea "GC found a leak at garage ceiling [DATE] after turning on the water at primary …"
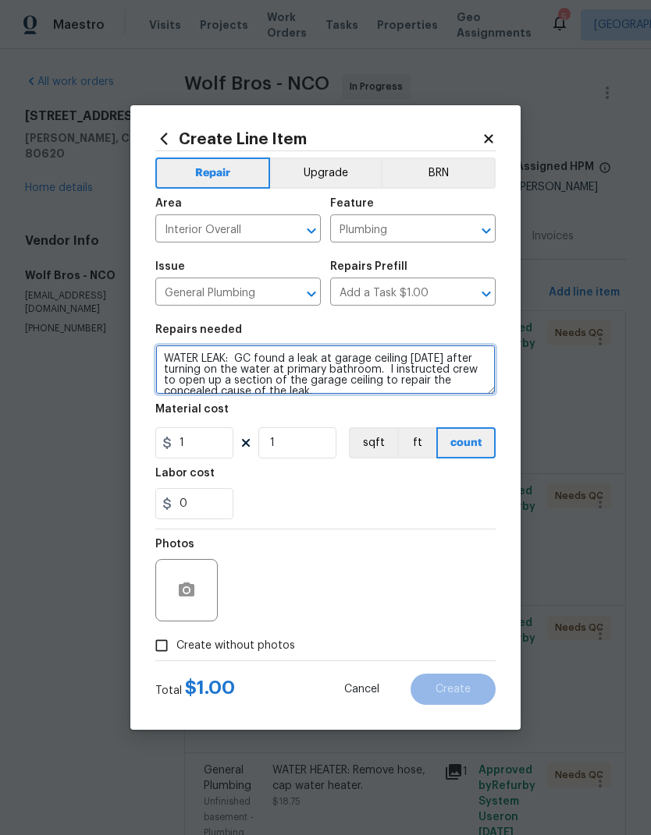
scroll to position [3, 0]
click at [426, 357] on textarea "WATER LEAK: GC found a leak at garage ceiling [DATE] after turning on the water…" at bounding box center [325, 370] width 340 height 50
click at [425, 356] on textarea "WATER LEAK: GC found a leak at garage ceiling [DATE] after turning on the water…" at bounding box center [325, 370] width 340 height 50
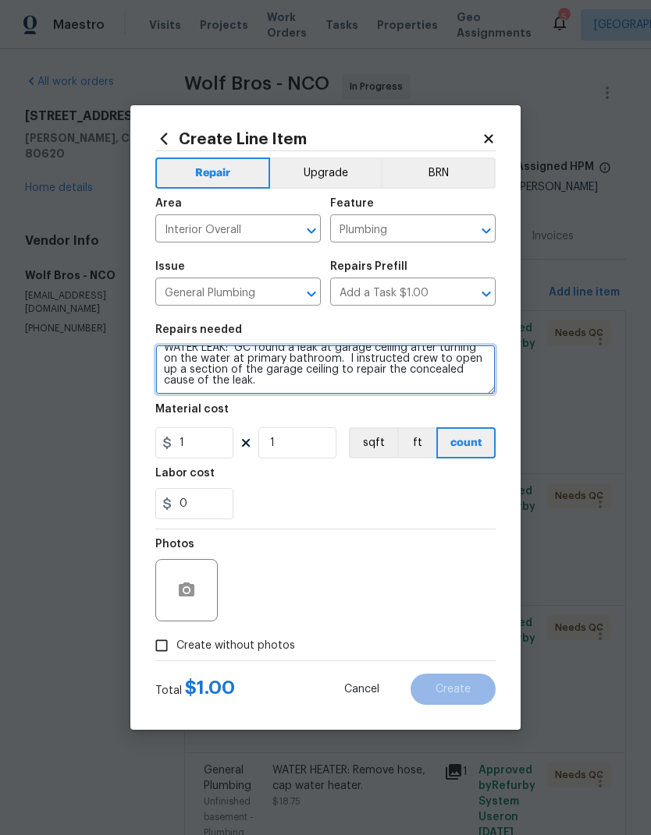
scroll to position [11, 0]
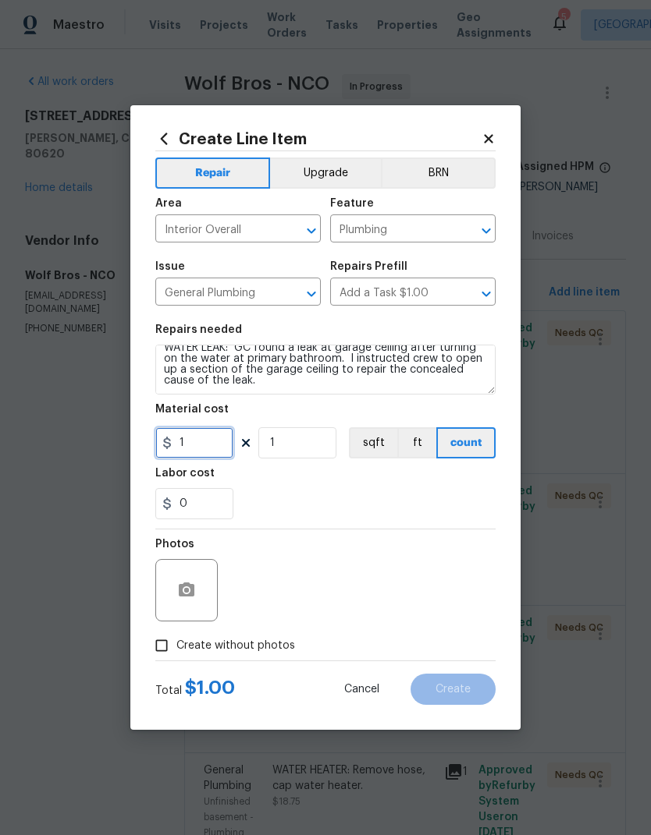
click at [196, 446] on input "1" at bounding box center [194, 442] width 78 height 31
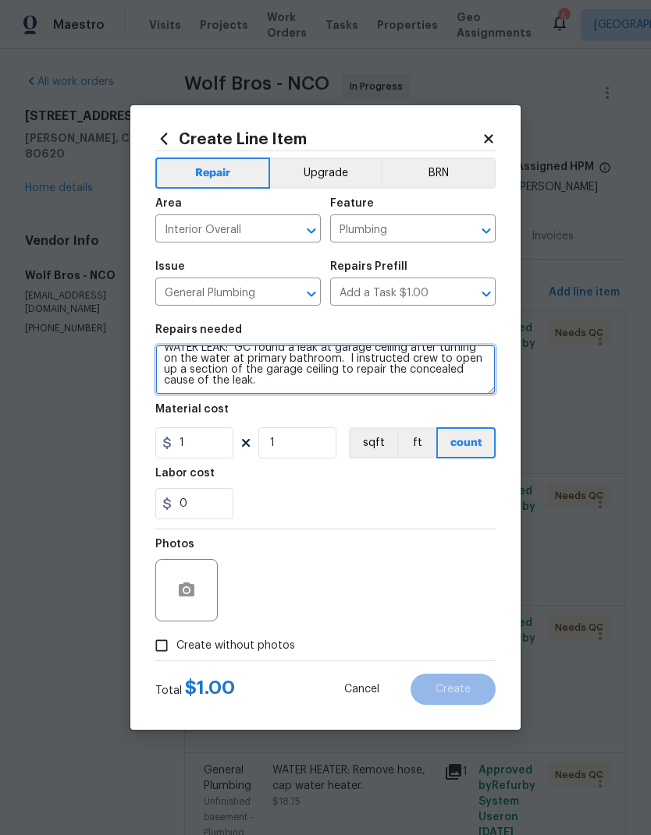
click at [479, 370] on textarea "WATER LEAK: GC found a leak at garage ceiling after turning on the water at pri…" at bounding box center [325, 370] width 340 height 50
click at [456, 390] on textarea "WATER LEAK: GC found a leak at garage ceiling after turning on the water at pri…" at bounding box center [325, 370] width 340 height 50
click at [352, 368] on textarea "WATER LEAK: GC found a leak at garage ceiling after turning on the water at pri…" at bounding box center [325, 370] width 340 height 50
click at [352, 367] on textarea "WATER LEAK: GC found a leak at garage ceiling after turning on the water at pri…" at bounding box center [325, 370] width 340 height 50
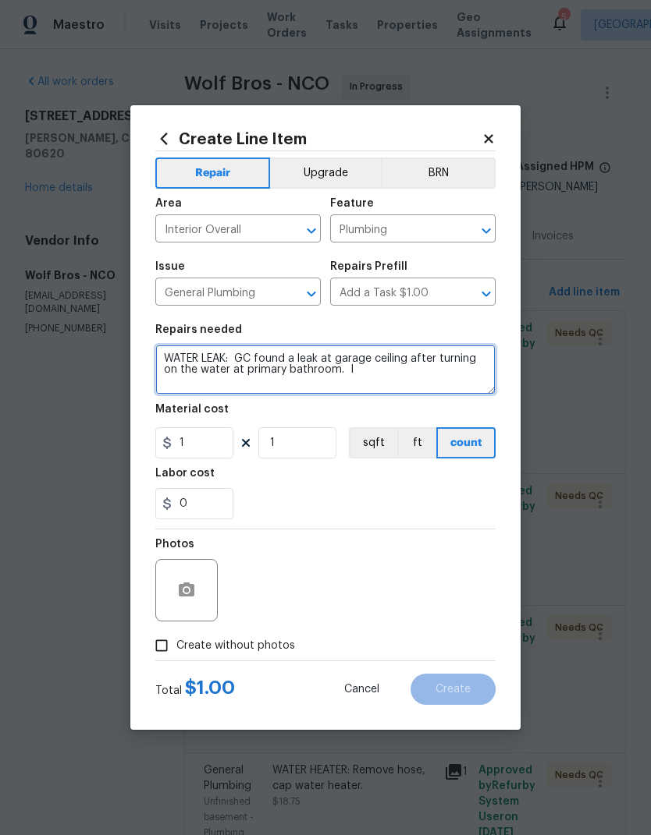
scroll to position [0, 0]
type textarea "WATER LEAK: GC found a leak at garage ceiling after turning on the water at pri…"
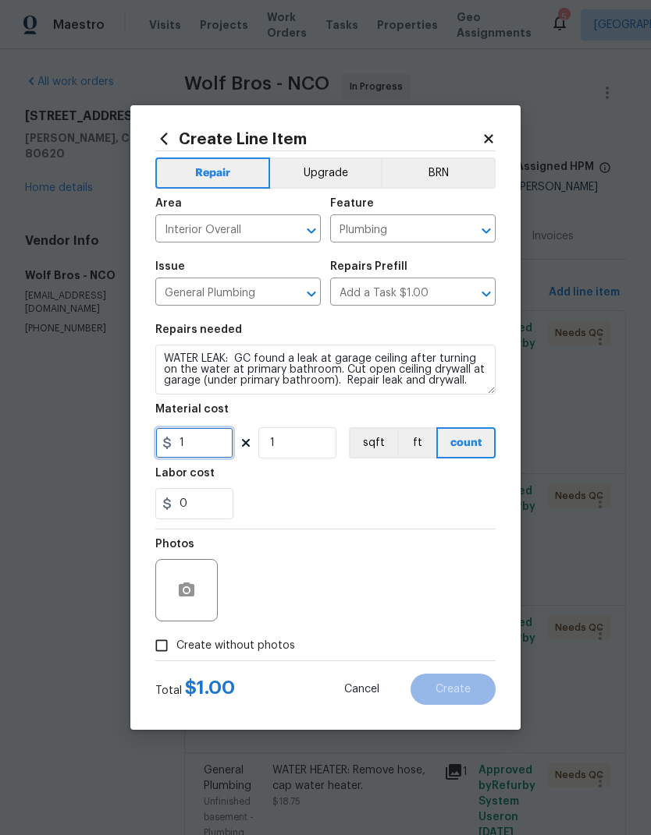
click at [182, 449] on input "1" at bounding box center [194, 442] width 78 height 31
click at [172, 441] on icon at bounding box center [167, 443] width 12 height 12
type input "150"
click at [428, 507] on div "0" at bounding box center [325, 503] width 340 height 31
click at [172, 647] on input "Create without photos" at bounding box center [162, 646] width 30 height 30
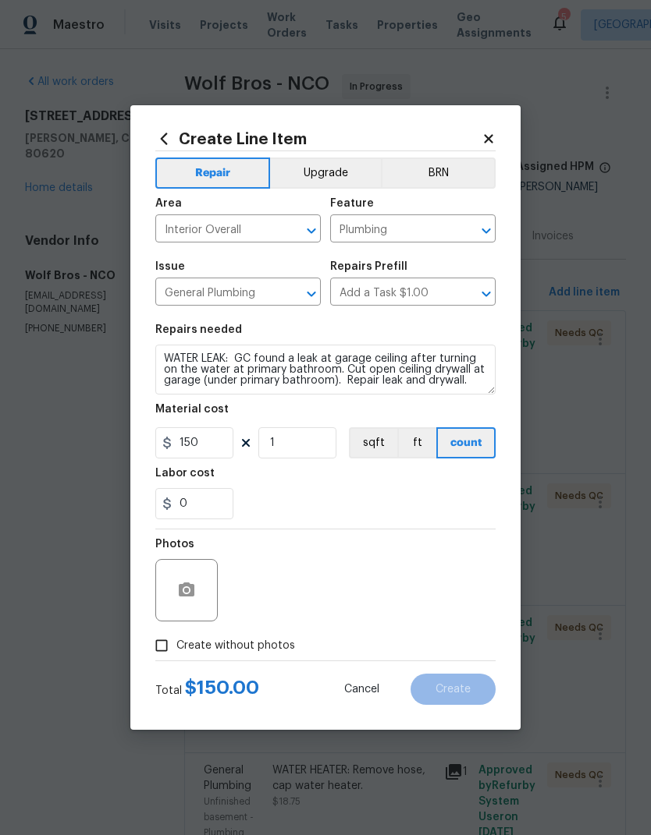
checkbox input "true"
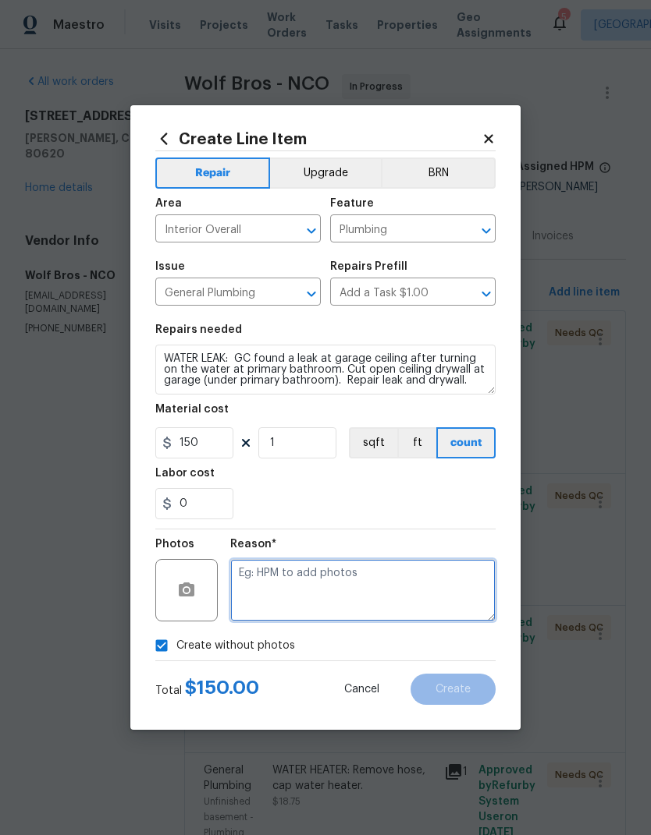
click at [445, 569] on textarea at bounding box center [362, 590] width 265 height 62
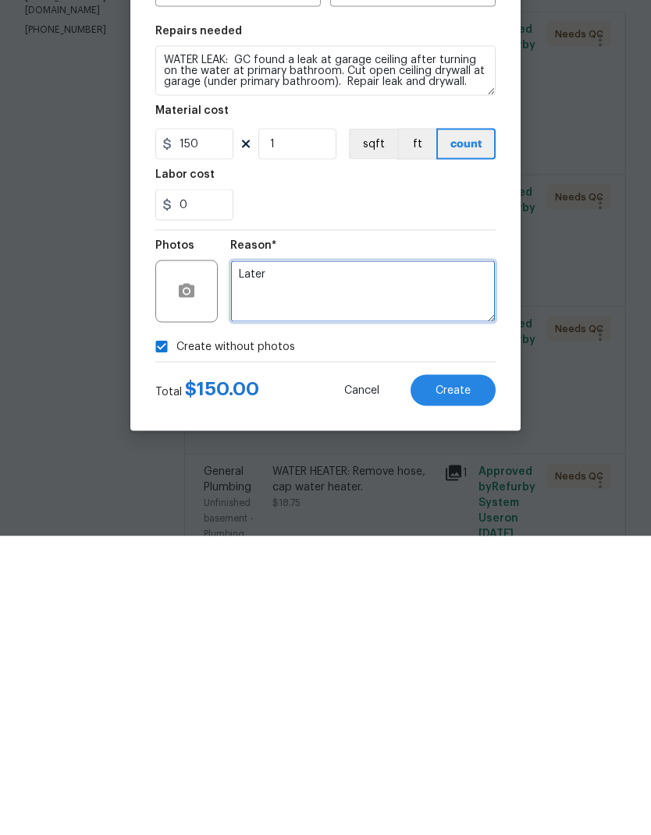
type textarea "Later"
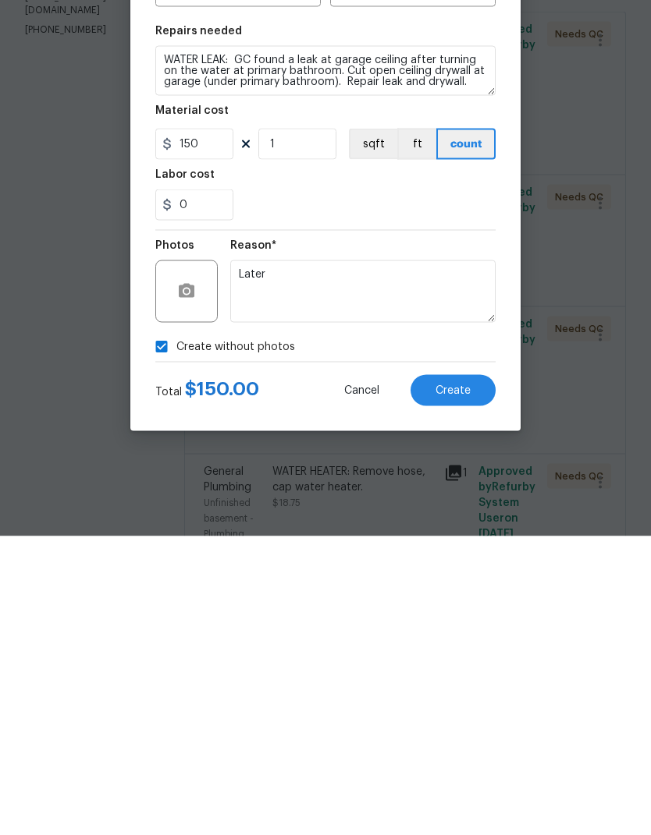
click at [477, 674] on button "Create" at bounding box center [452, 689] width 85 height 31
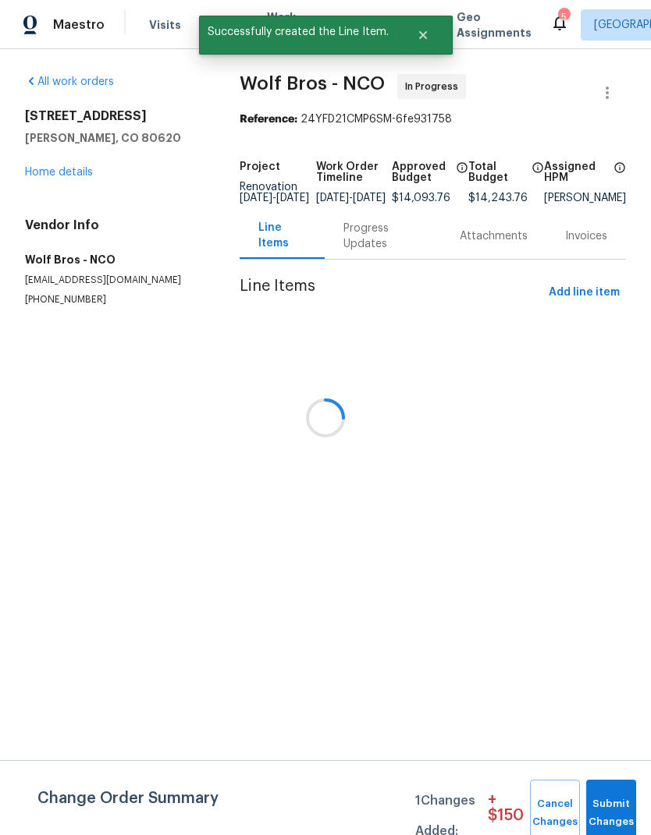
scroll to position [0, 0]
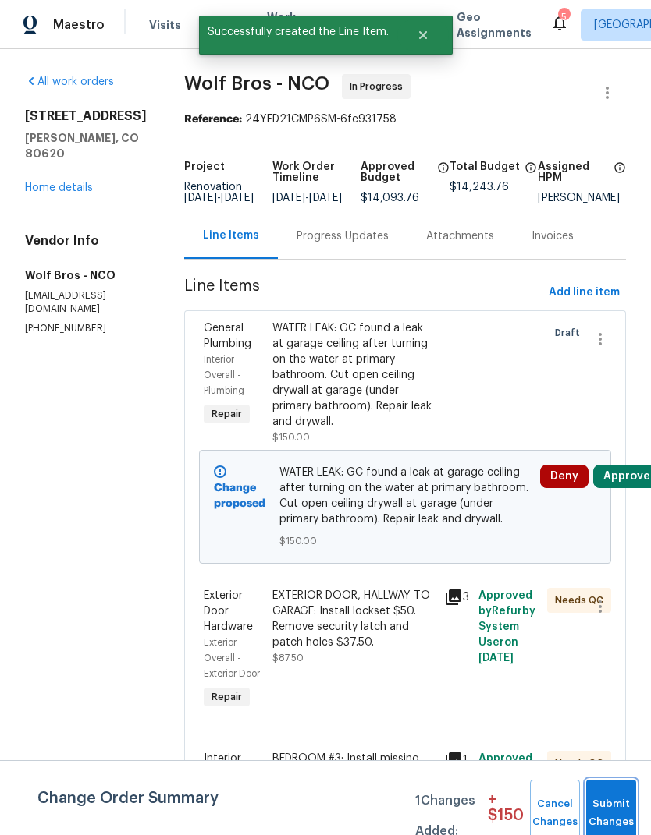
click at [608, 803] on button "Submit Changes" at bounding box center [611, 813] width 50 height 67
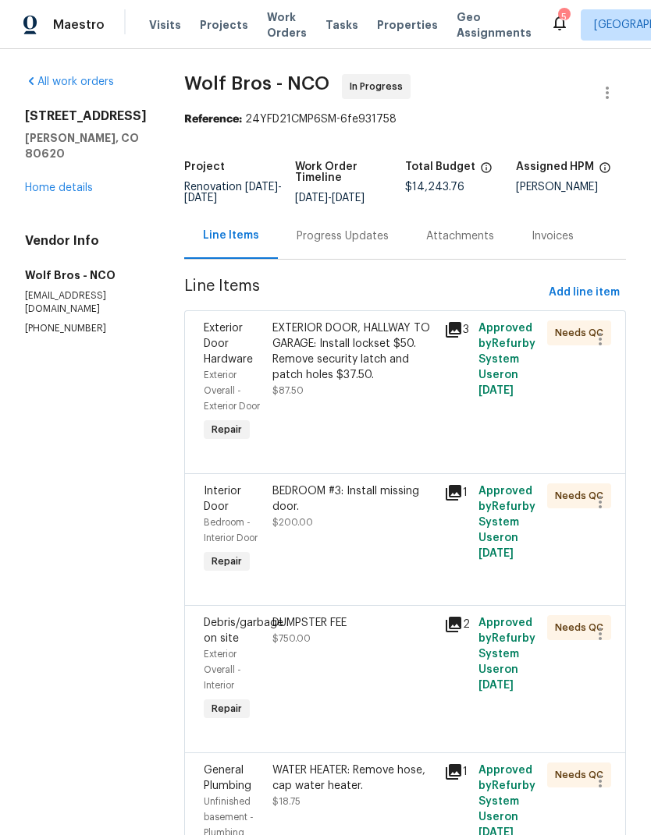
click at [38, 183] on link "Home details" at bounding box center [59, 188] width 68 height 11
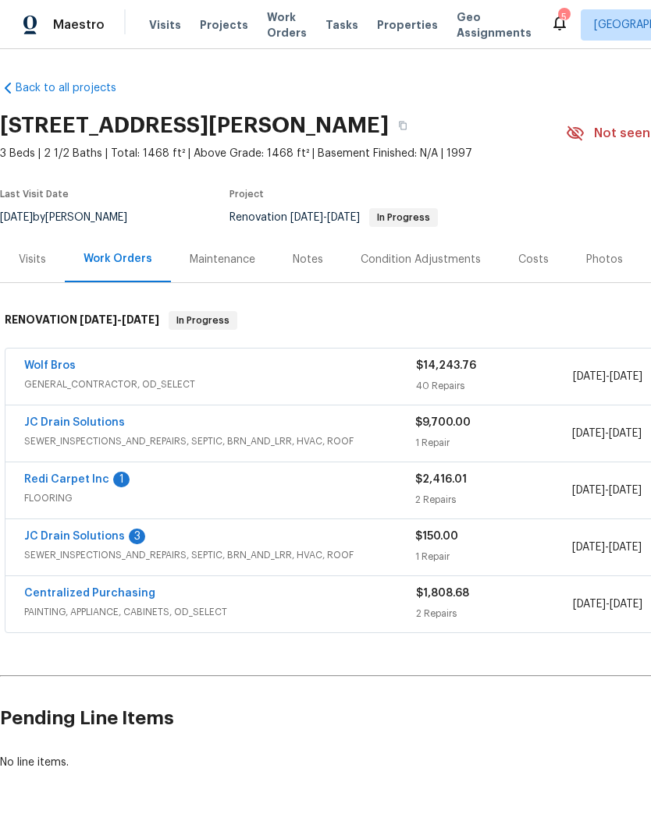
click at [77, 482] on link "Redi Carpet Inc" at bounding box center [66, 479] width 85 height 11
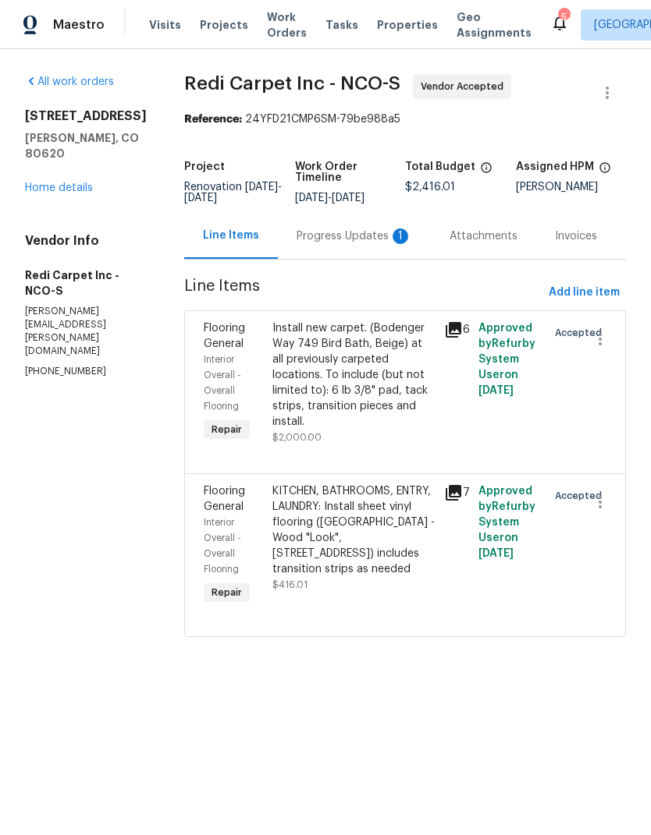
click at [346, 244] on div "Progress Updates 1" at bounding box center [353, 237] width 115 height 16
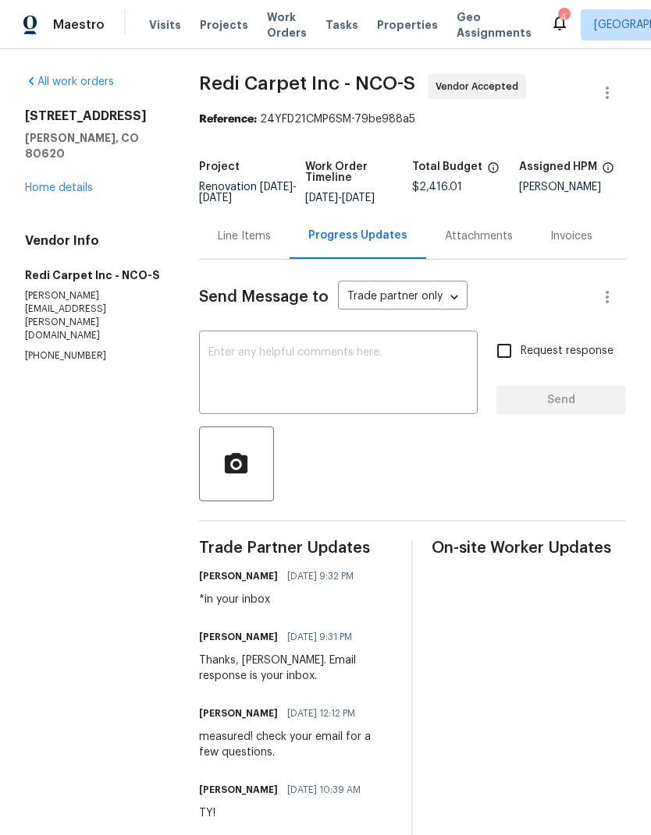
click at [54, 162] on div "[STREET_ADDRESS][PERSON_NAME] Home details" at bounding box center [93, 151] width 137 height 87
click at [42, 183] on link "Home details" at bounding box center [59, 188] width 68 height 11
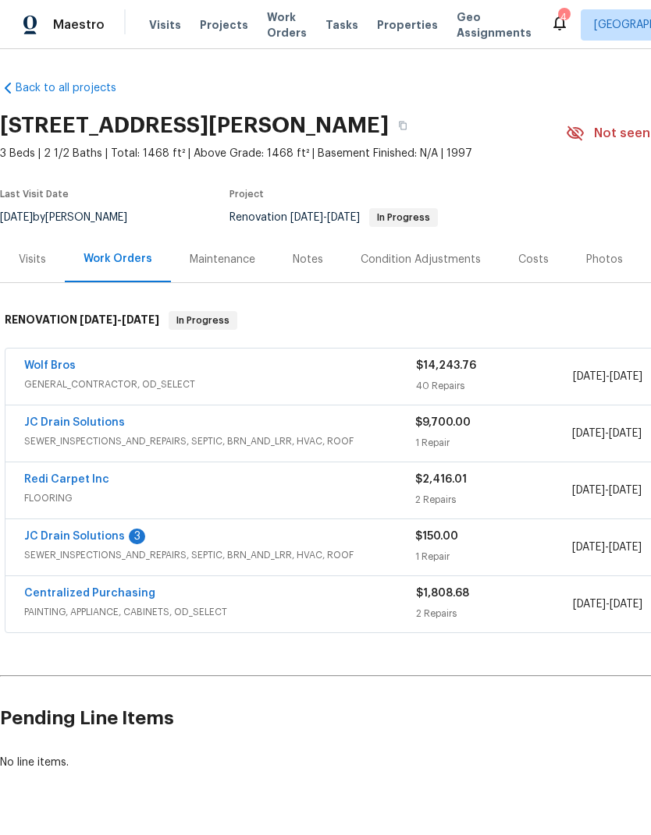
click at [70, 539] on link "JC Drain Solutions" at bounding box center [74, 536] width 101 height 11
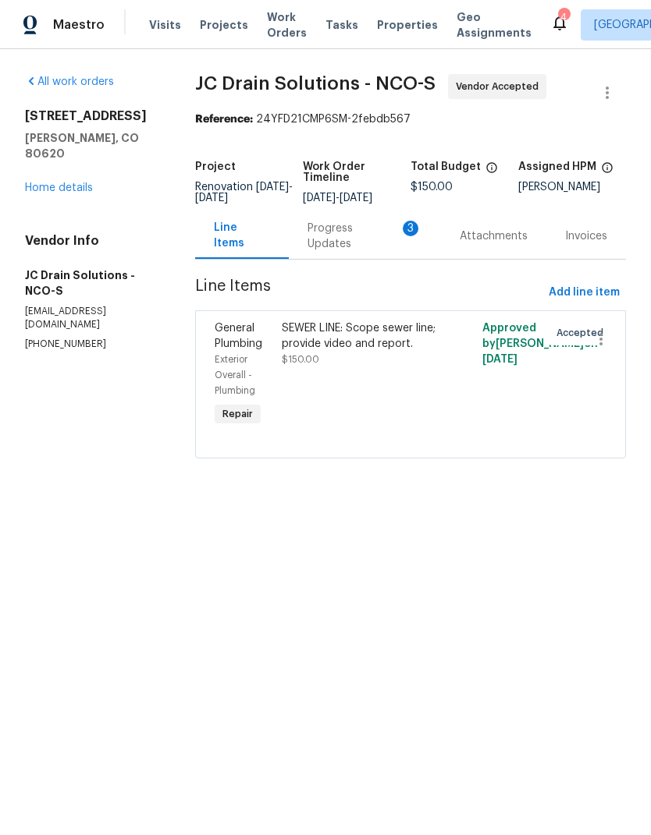
click at [342, 252] on div "Progress Updates 3" at bounding box center [364, 236] width 115 height 31
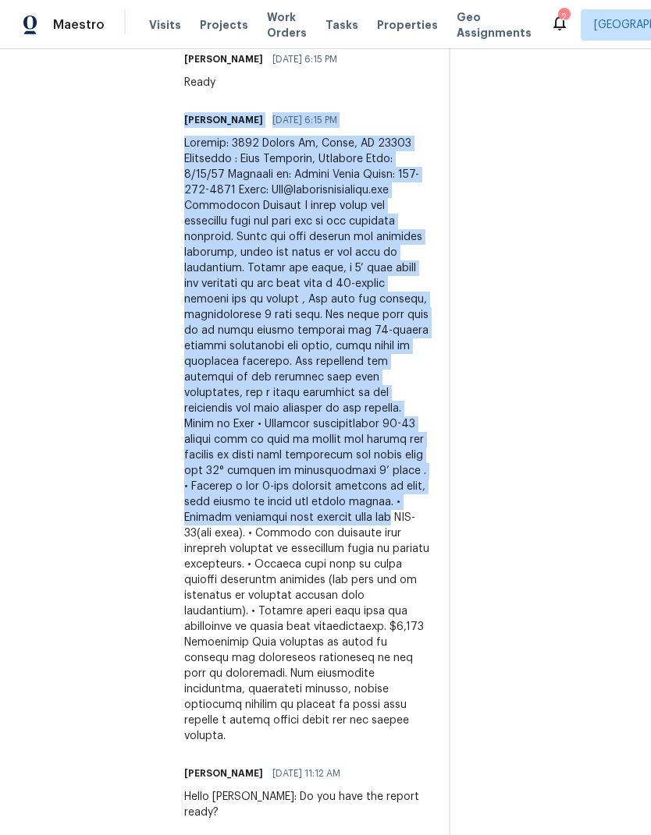
scroll to position [713, 0]
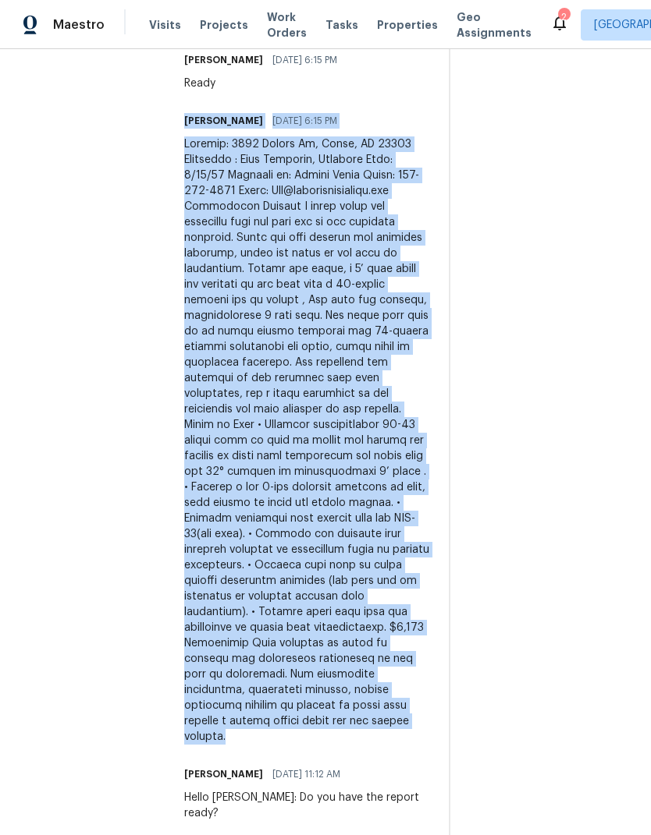
copy div "Lore Ipsumdo 02/19/8041 7:38 SI Ametcon: 2710 Adipis El, Seddo, EI 33686 Tempor…"
click at [126, 550] on section "All work orders [STREET_ADDRESS][PERSON_NAME] Home details Vendor Info JC Drain…" at bounding box center [86, 100] width 122 height 1479
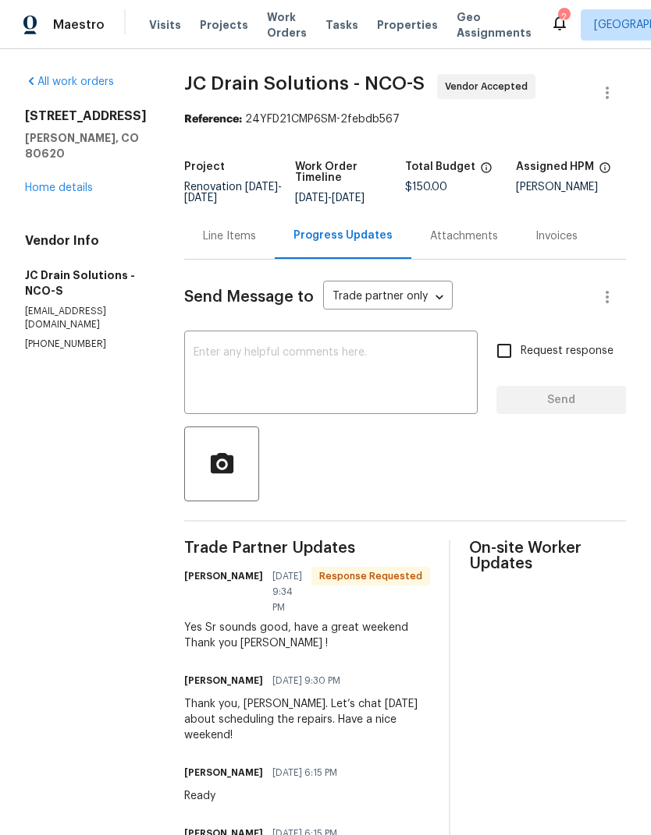
scroll to position [0, 0]
click at [232, 213] on div "Line Items" at bounding box center [229, 236] width 90 height 46
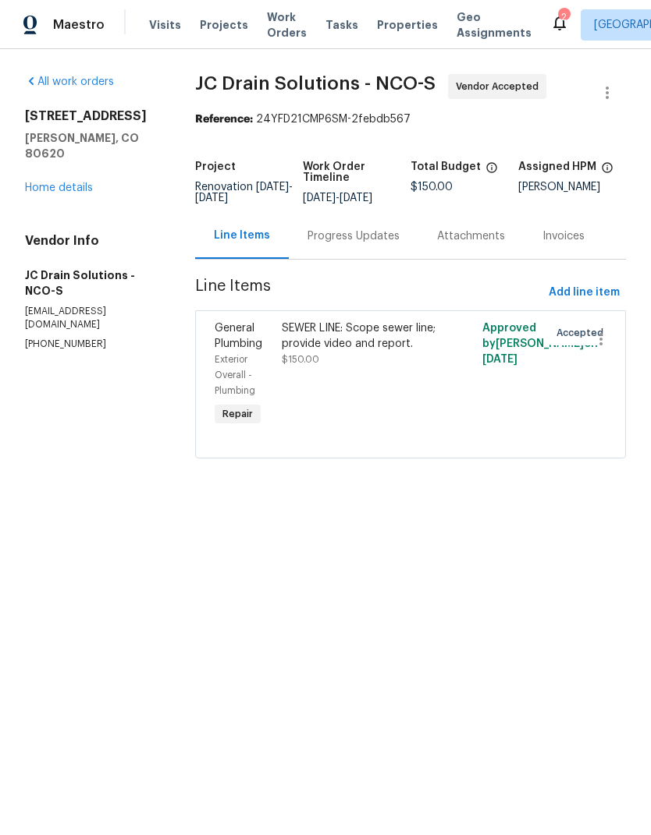
click at [321, 337] on div "SEWER LINE: Scope sewer line; provide video and report." at bounding box center [361, 336] width 158 height 31
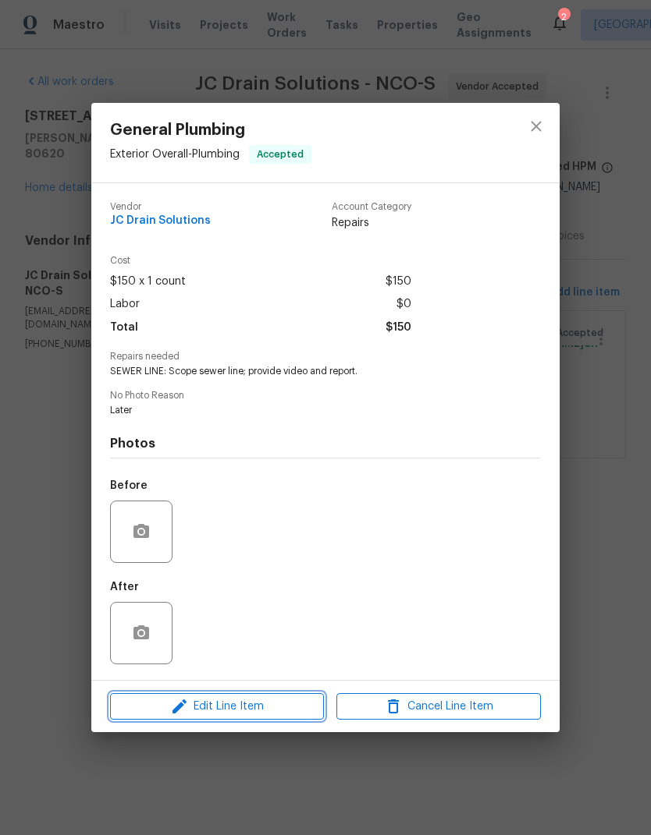
click at [260, 716] on span "Edit Line Item" at bounding box center [217, 707] width 204 height 20
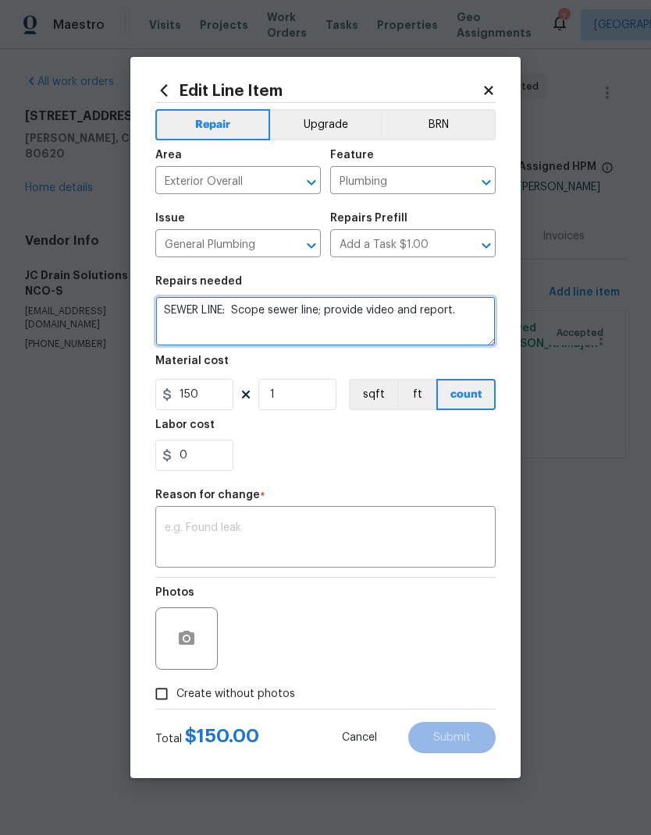
click at [239, 314] on textarea "SEWER LINE: Scope sewer line; provide video and report." at bounding box center [325, 321] width 340 height 50
paste textarea "Lore Ipsumdo 79/65/3492 9:21 SI Ametcon: 2226 Adipis El, Seddo, EI 56701 Tempor…"
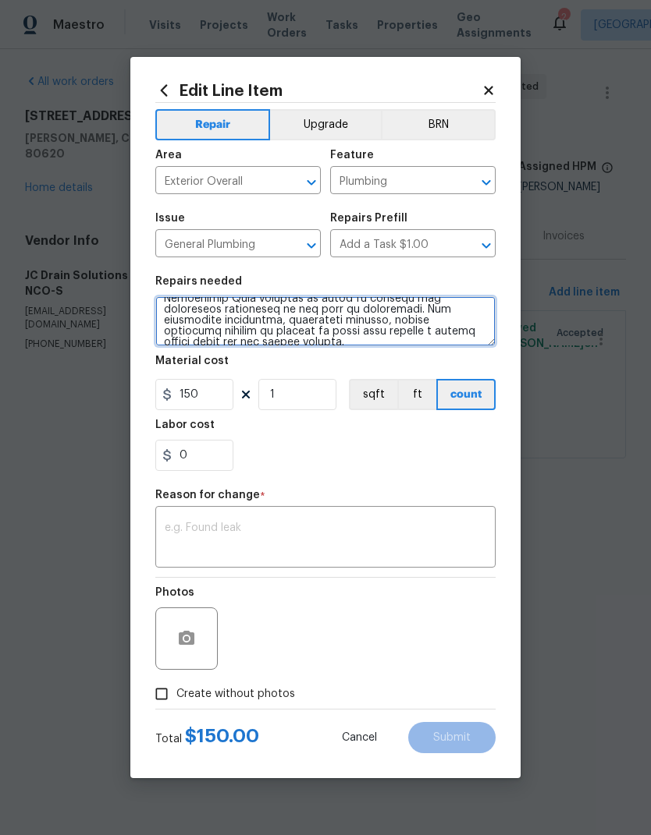
scroll to position [295, 0]
type textarea "LOREM IPSU: Dolo Sitamet 28/96/2225 8:65 CO Adipisc: 0132 Elitse Do, Eiusm, TE …"
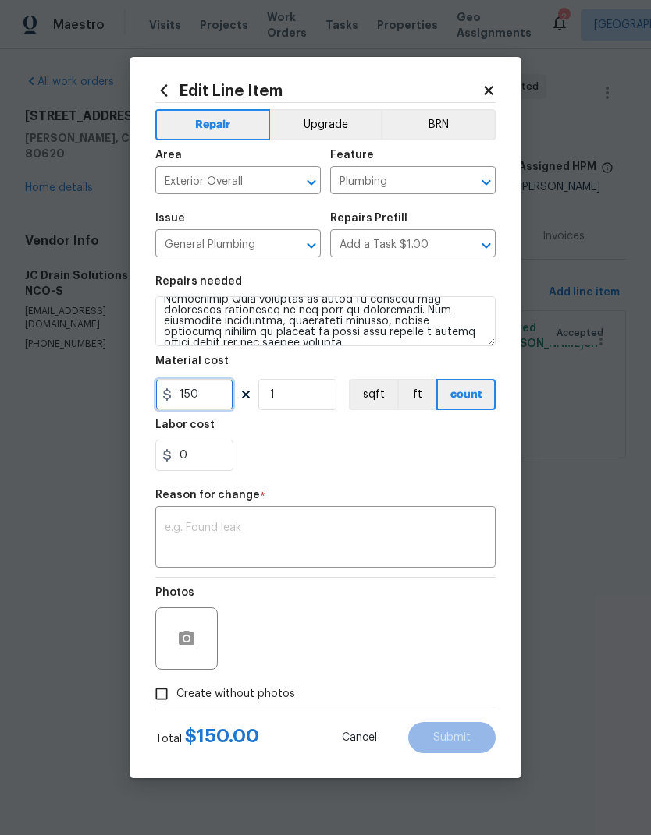
click at [200, 399] on input "150" at bounding box center [194, 394] width 78 height 31
type input "6500"
click at [469, 456] on div "0" at bounding box center [325, 455] width 340 height 31
click at [464, 550] on textarea at bounding box center [325, 539] width 321 height 33
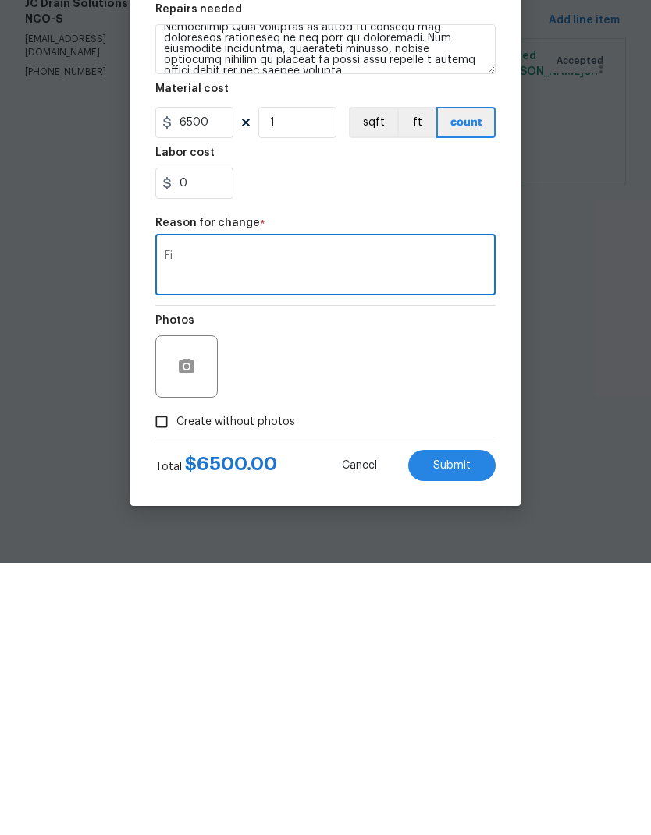
type textarea "F"
type textarea "P"
type textarea "F"
type textarea "Major repair"
click at [465, 722] on button "Submit" at bounding box center [451, 737] width 87 height 31
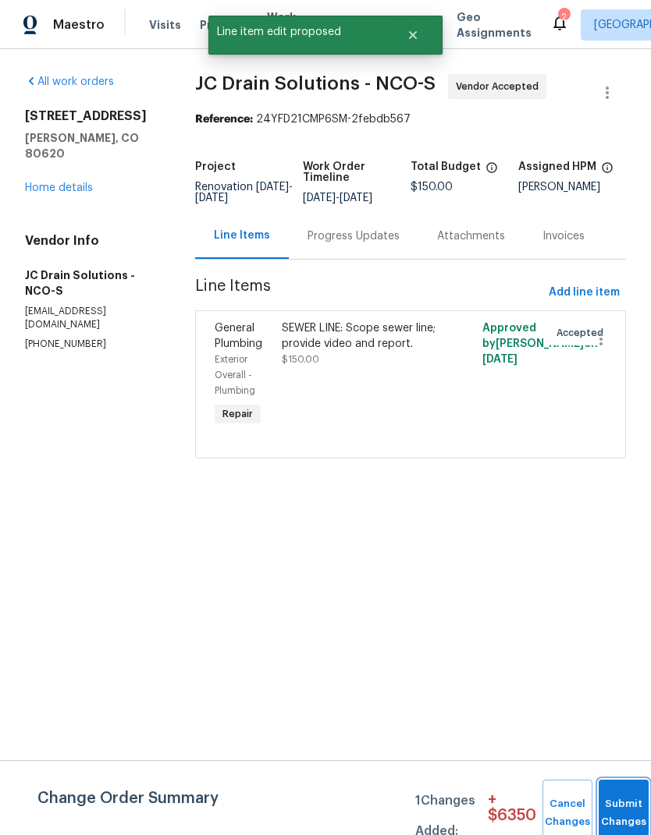
click at [615, 800] on button "Submit Changes" at bounding box center [623, 813] width 50 height 67
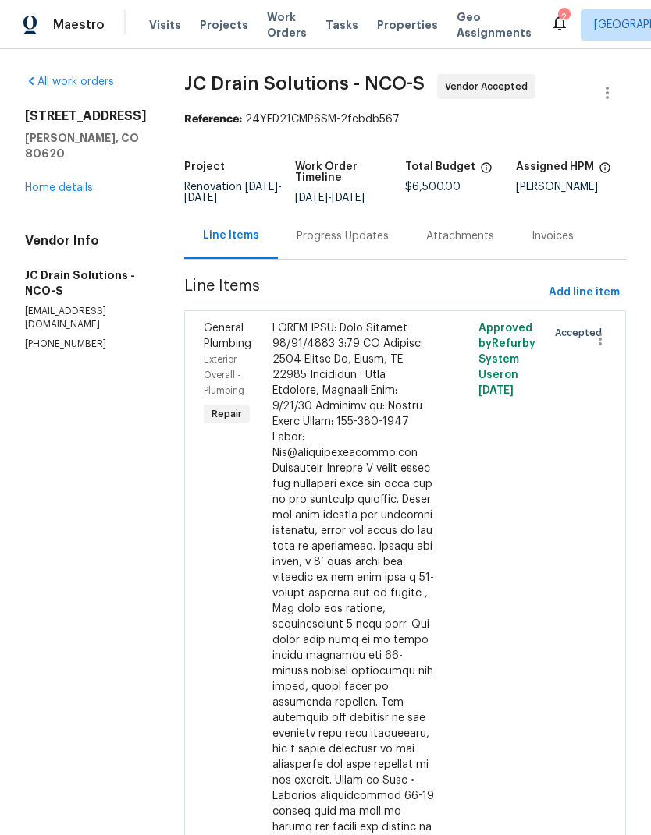
scroll to position [0, 0]
click at [36, 183] on link "Home details" at bounding box center [59, 188] width 68 height 11
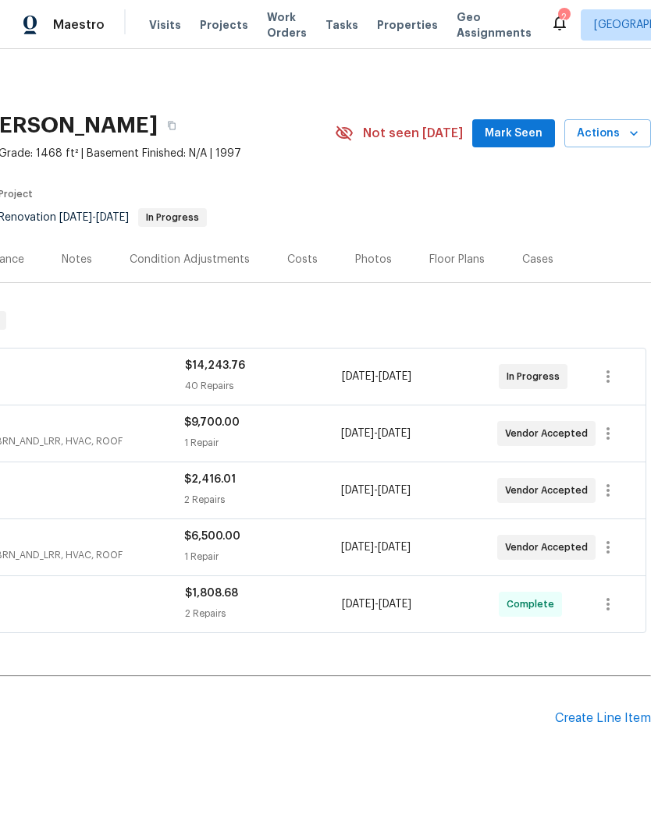
scroll to position [0, 231]
click at [612, 548] on icon "button" at bounding box center [607, 547] width 19 height 19
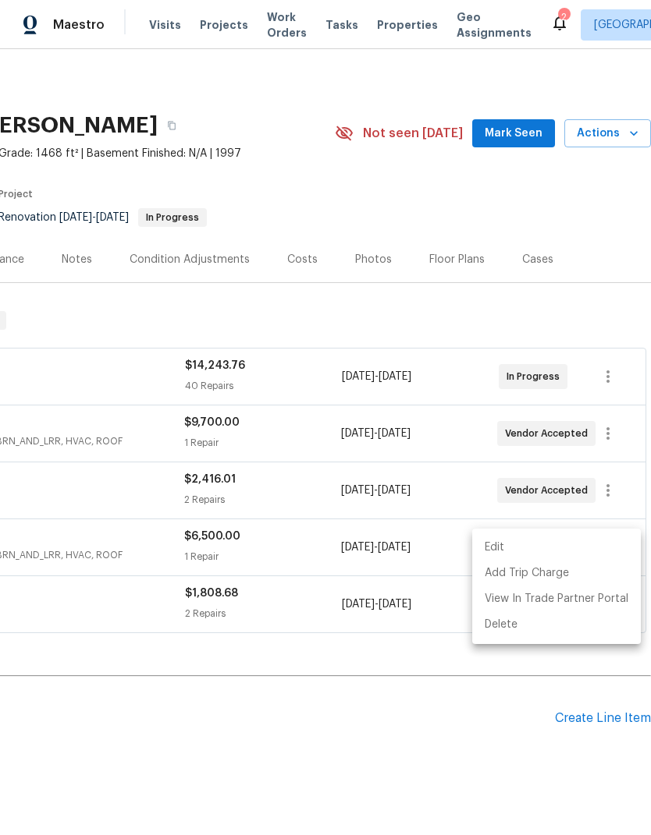
click at [551, 538] on li "Edit" at bounding box center [556, 548] width 168 height 26
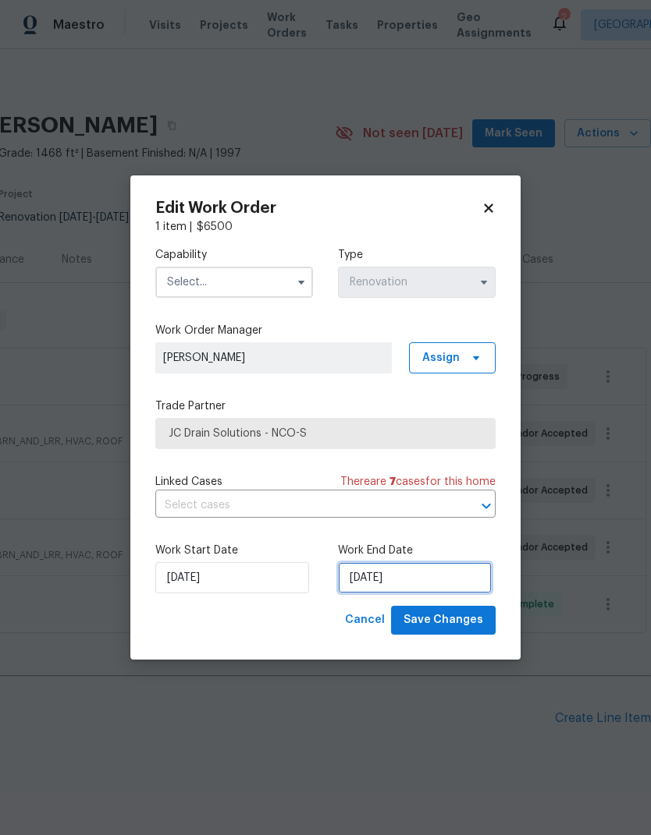
click at [454, 569] on input "[DATE]" at bounding box center [415, 577] width 154 height 31
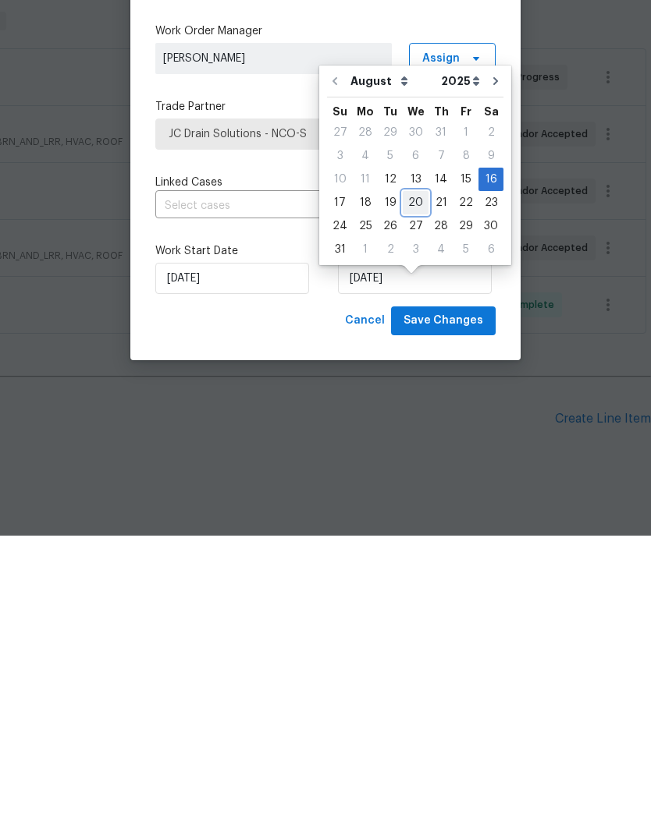
click at [408, 491] on div "20" at bounding box center [415, 502] width 26 height 22
type input "[DATE]"
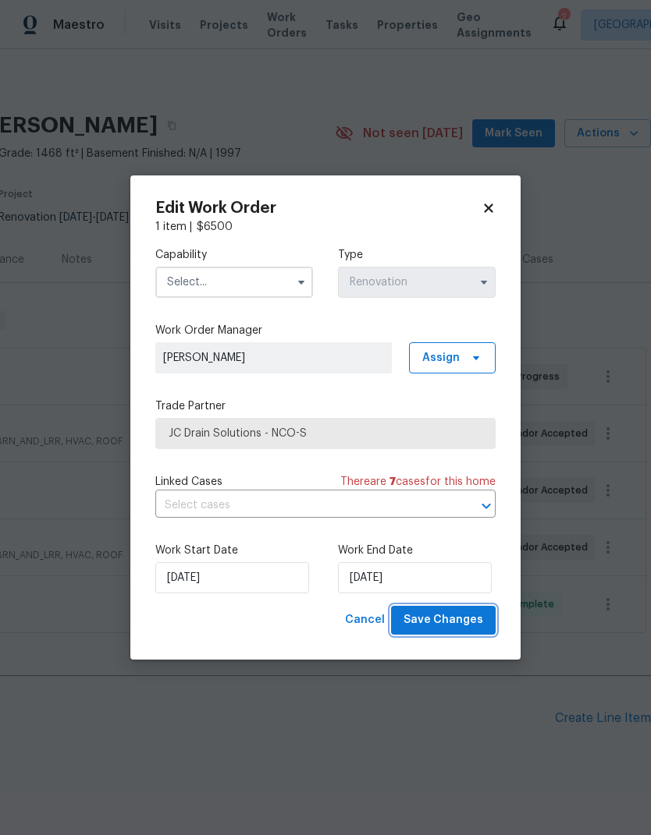
click at [484, 616] on button "Save Changes" at bounding box center [443, 620] width 105 height 29
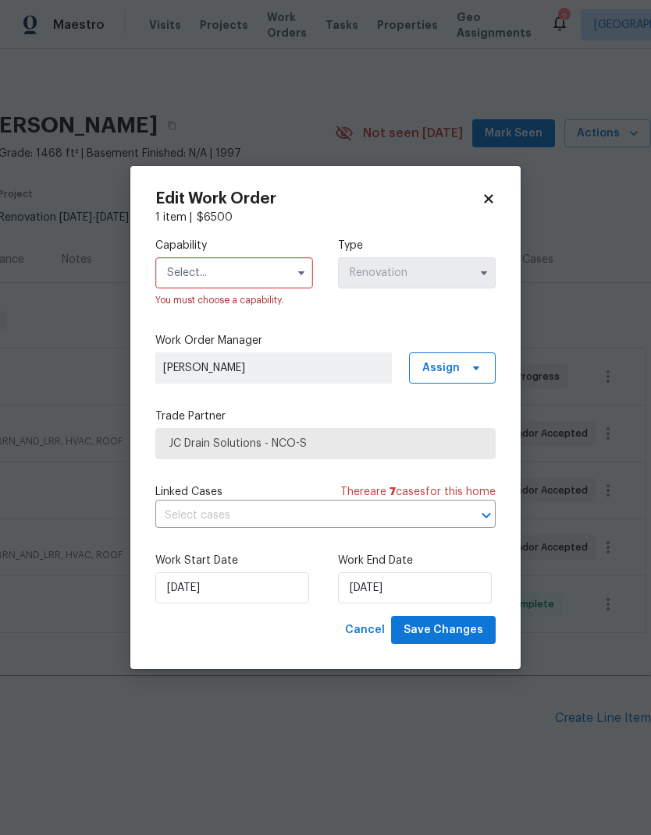
click at [183, 286] on input "text" at bounding box center [234, 272] width 158 height 31
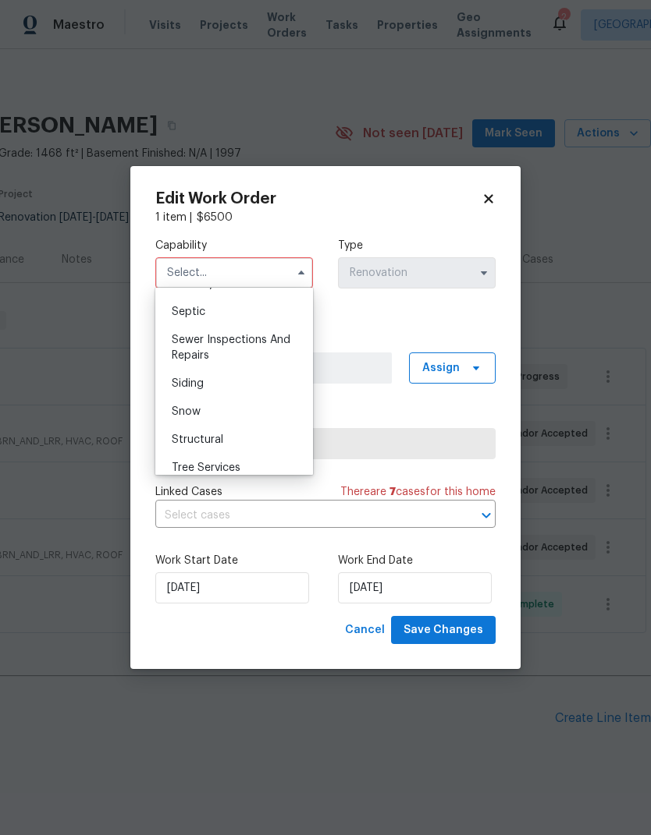
scroll to position [1642, 0]
click at [172, 349] on span "Sewer Inspections And Repairs" at bounding box center [231, 347] width 119 height 27
type input "Sewer Inspections And Repairs"
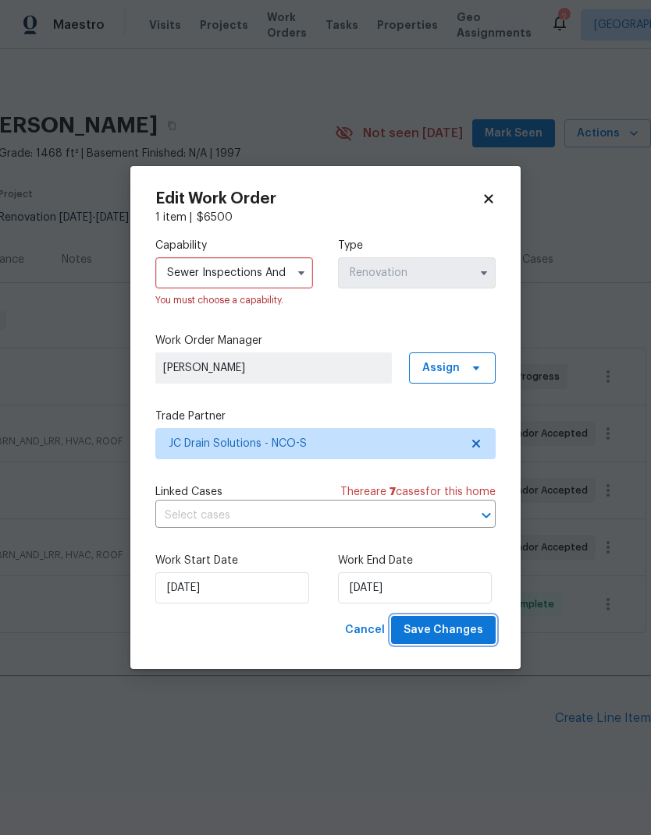
click at [483, 622] on button "Save Changes" at bounding box center [443, 630] width 105 height 29
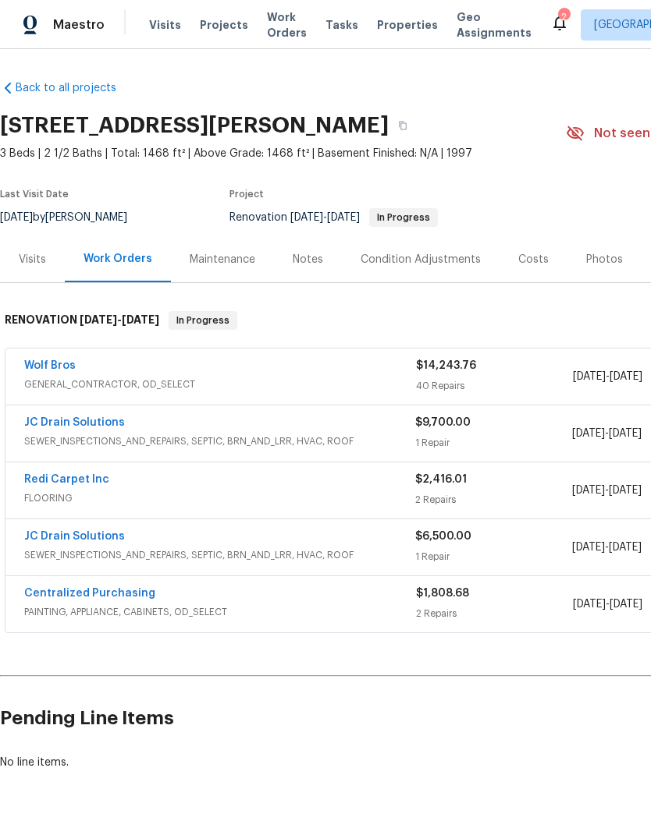
scroll to position [0, 0]
click at [536, 252] on div "Costs" at bounding box center [533, 260] width 30 height 16
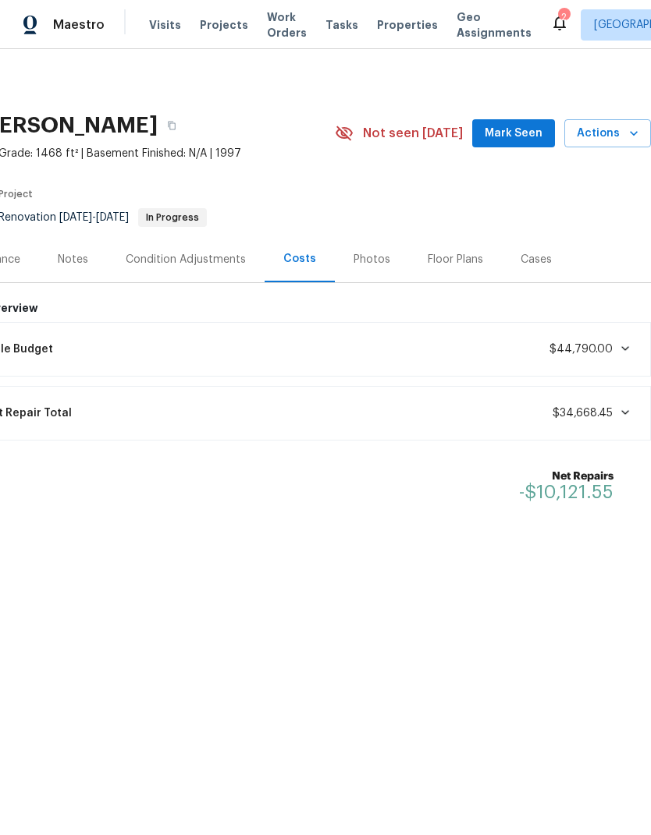
scroll to position [0, 231]
click at [471, 241] on div "Floor Plans" at bounding box center [455, 259] width 93 height 46
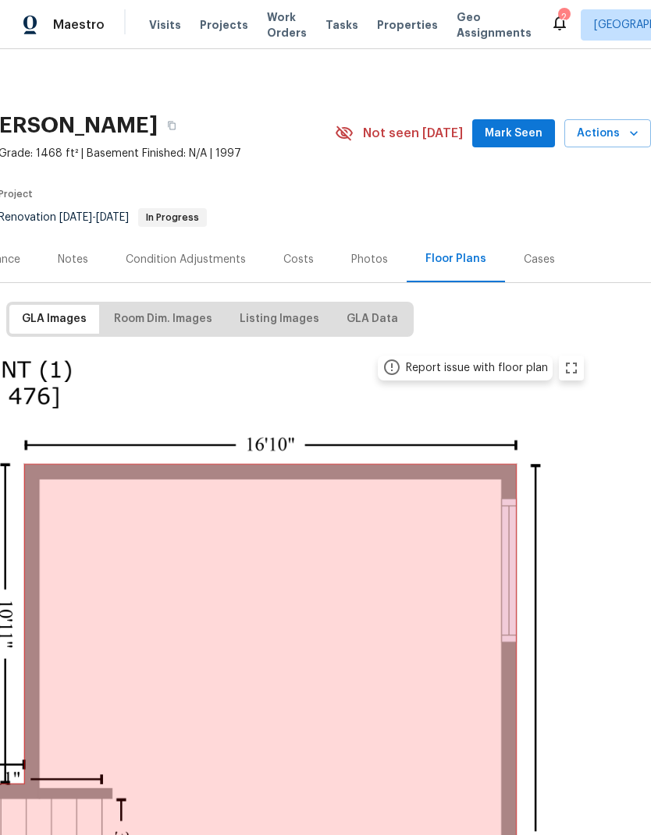
click at [362, 266] on div "Photos" at bounding box center [369, 260] width 37 height 16
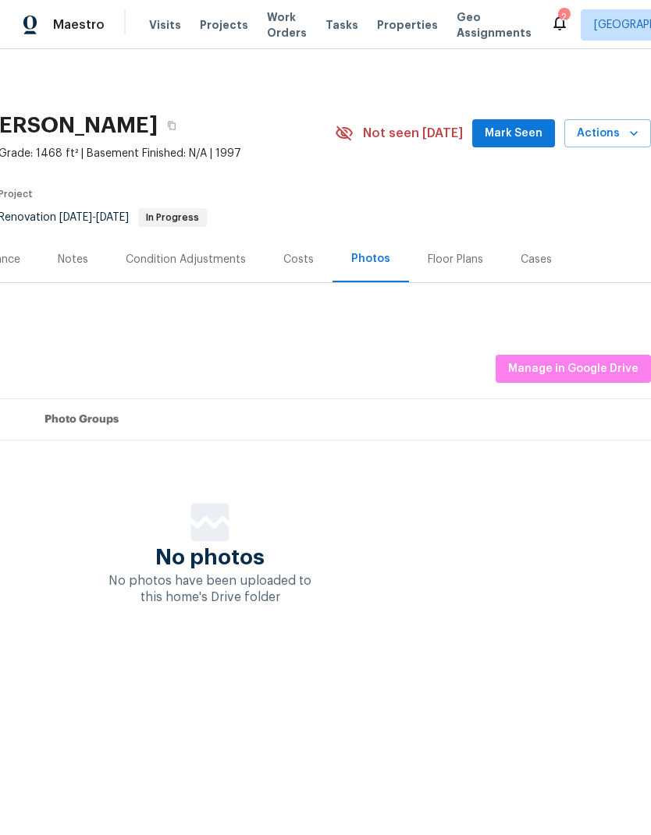
click at [300, 266] on div "Costs" at bounding box center [298, 260] width 30 height 16
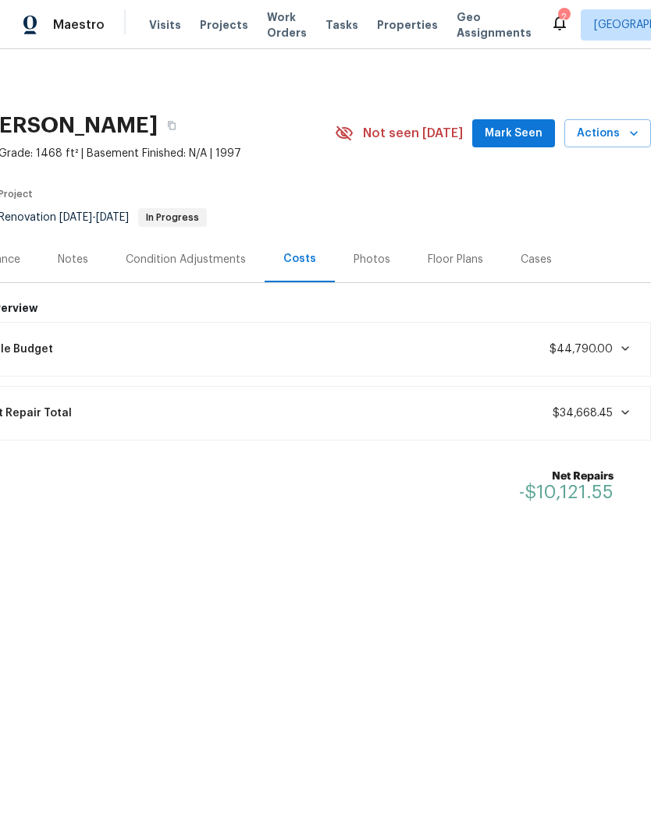
click at [152, 276] on div "Condition Adjustments" at bounding box center [186, 259] width 158 height 46
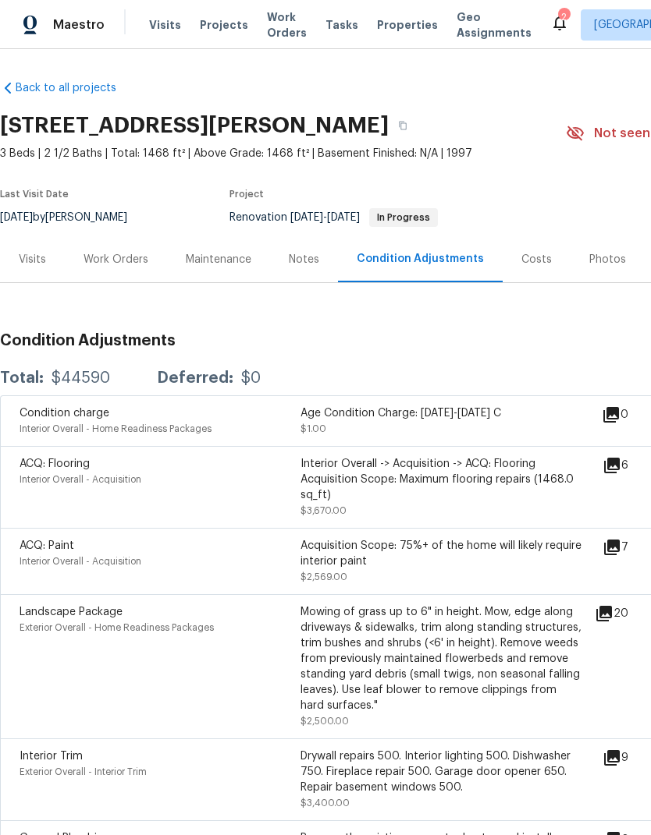
click at [297, 260] on div "Notes" at bounding box center [304, 260] width 30 height 16
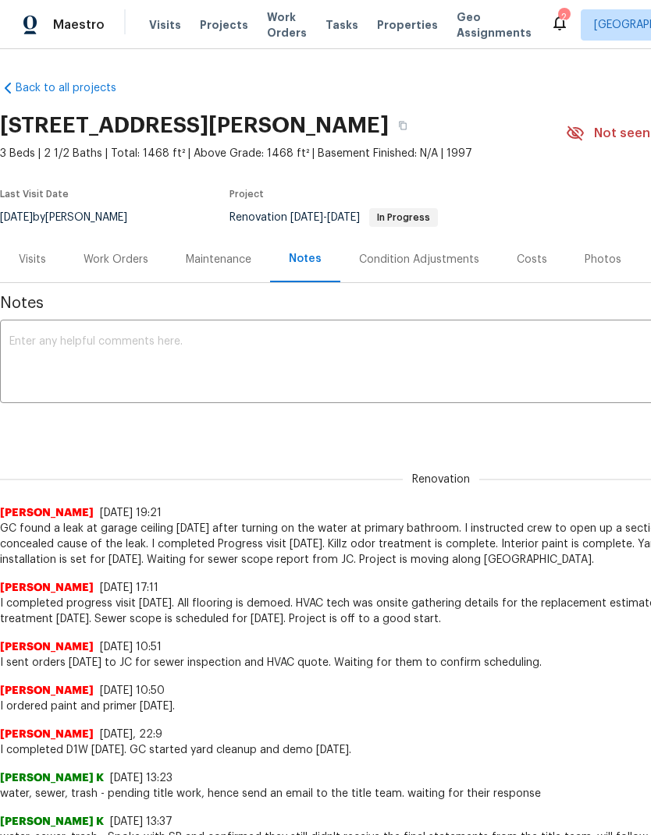
click at [33, 349] on textarea at bounding box center [440, 363] width 863 height 55
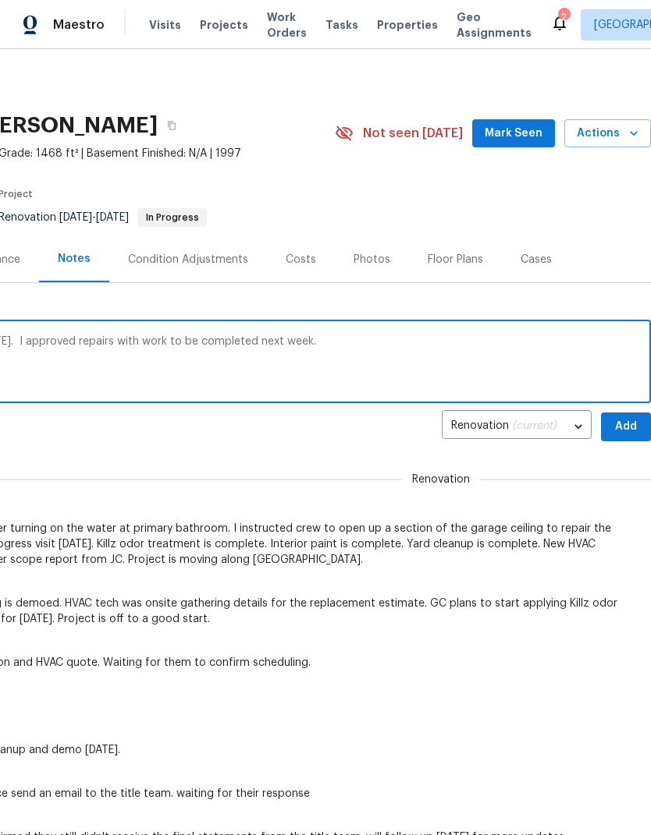
scroll to position [0, 231]
type textarea "We received the sewer report from JC [DATE]. I approved repairs with work to be…"
click at [629, 431] on span "Add" at bounding box center [625, 427] width 25 height 20
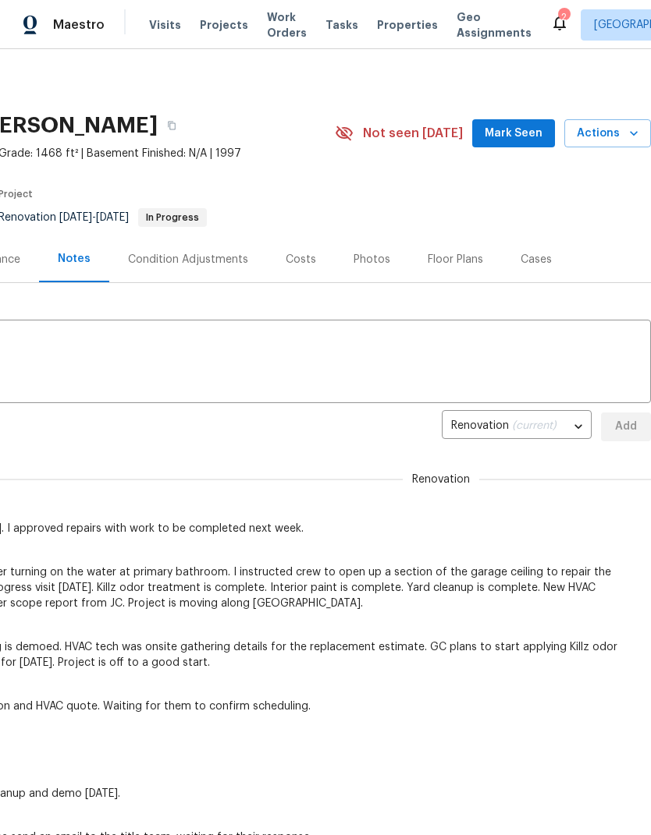
click at [70, 254] on div "Notes" at bounding box center [74, 259] width 33 height 16
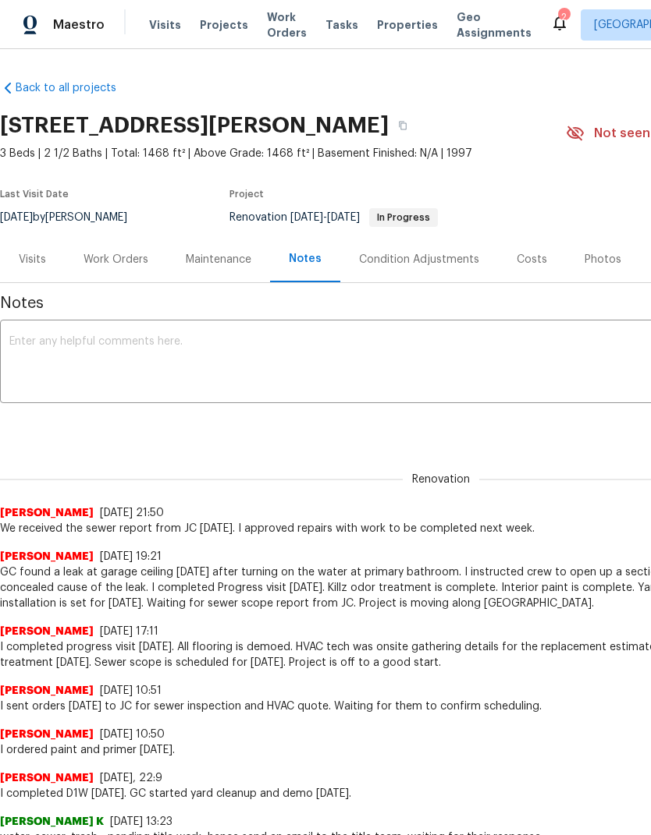
scroll to position [0, 0]
click at [93, 264] on div "Work Orders" at bounding box center [115, 260] width 65 height 16
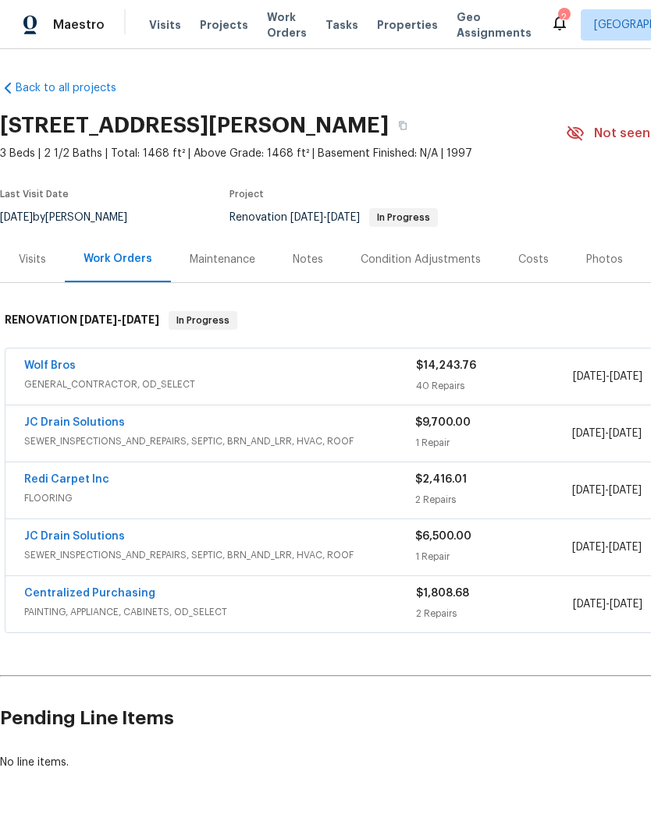
click at [60, 424] on link "JC Drain Solutions" at bounding box center [74, 422] width 101 height 11
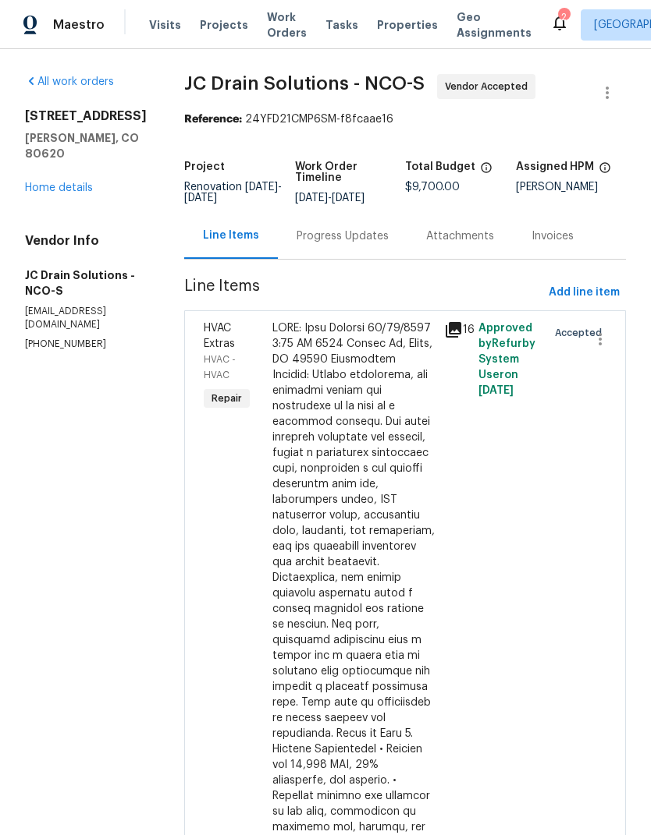
click at [334, 244] on div "Progress Updates" at bounding box center [342, 237] width 92 height 16
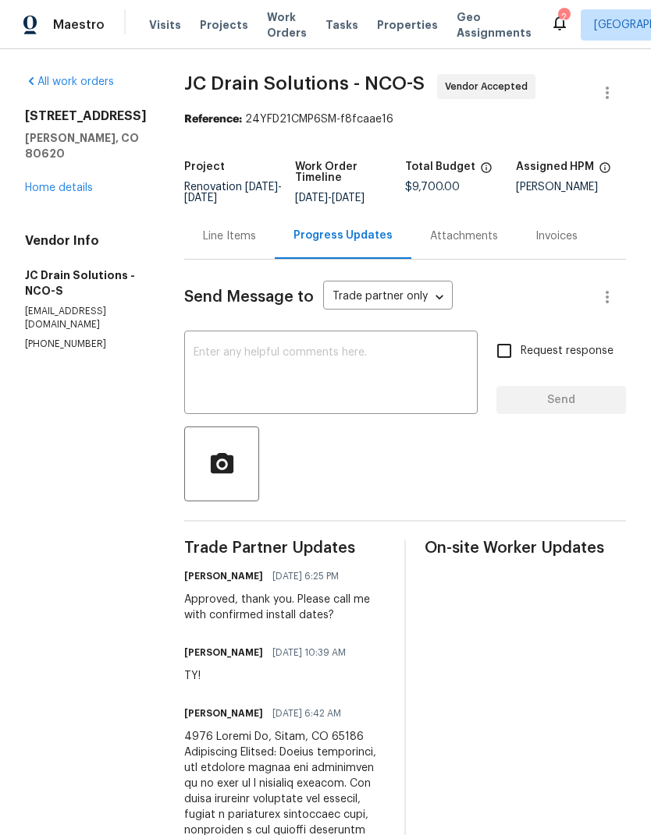
scroll to position [-1, 0]
click at [228, 367] on textarea at bounding box center [330, 374] width 275 height 55
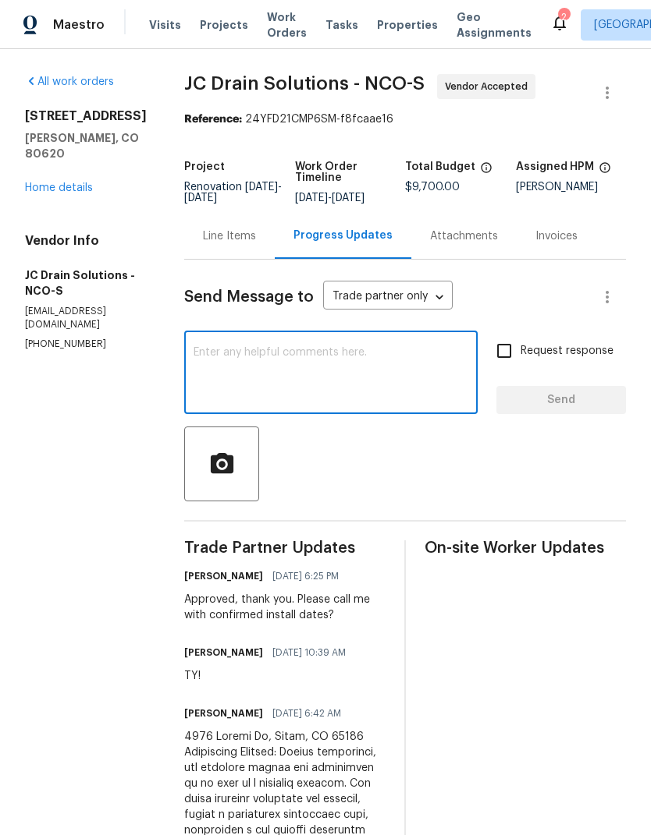
click at [42, 183] on link "Home details" at bounding box center [59, 188] width 68 height 11
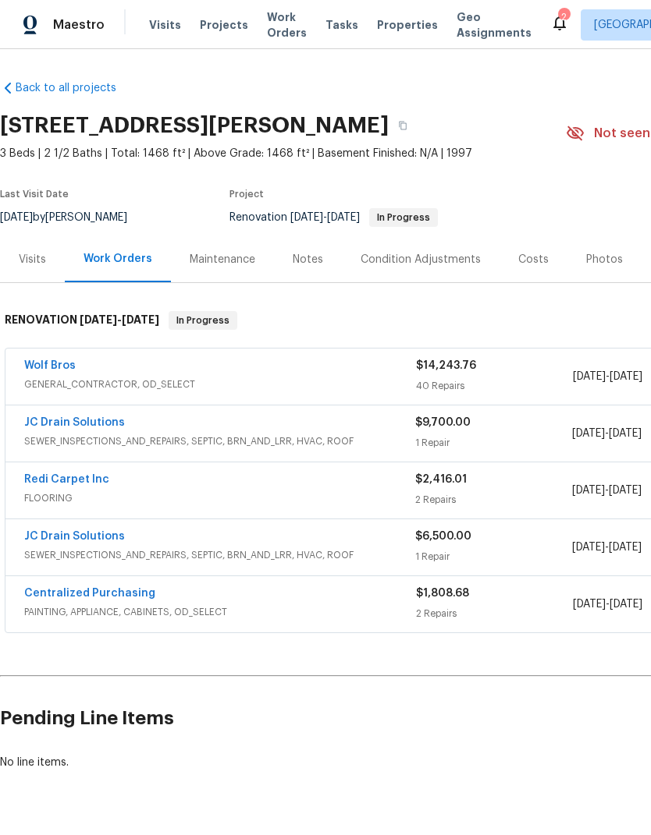
click at [48, 427] on link "JC Drain Solutions" at bounding box center [74, 422] width 101 height 11
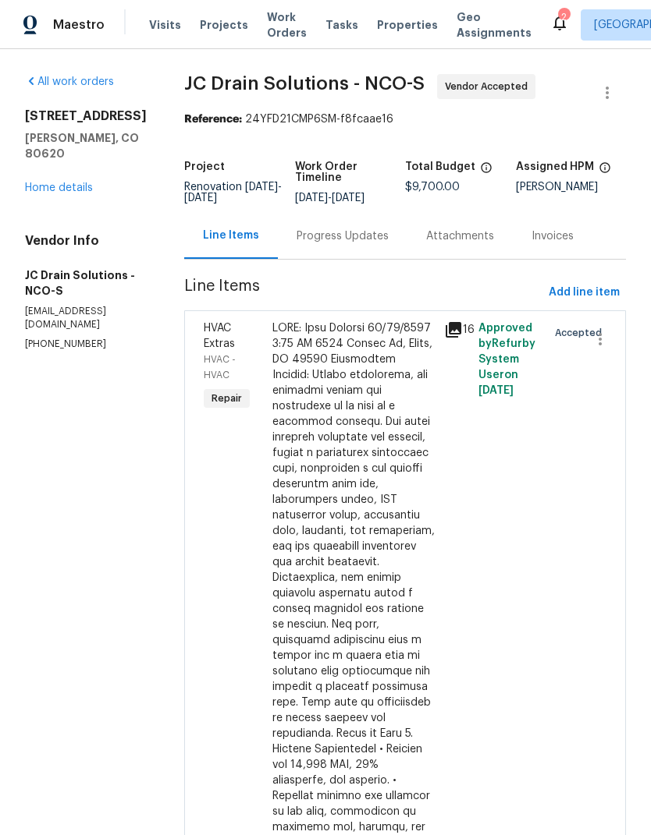
click at [358, 257] on div "Progress Updates" at bounding box center [342, 236] width 129 height 46
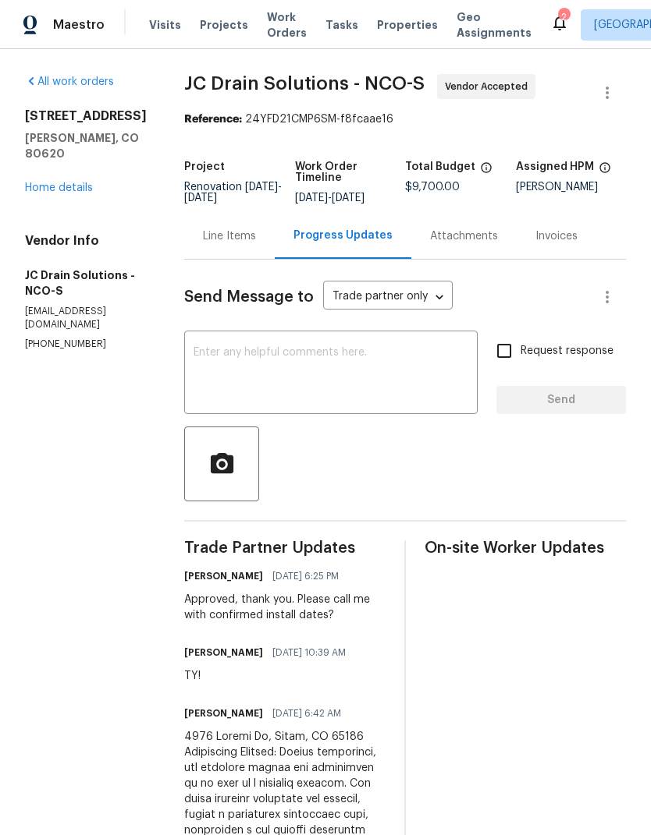
click at [51, 183] on link "Home details" at bounding box center [59, 188] width 68 height 11
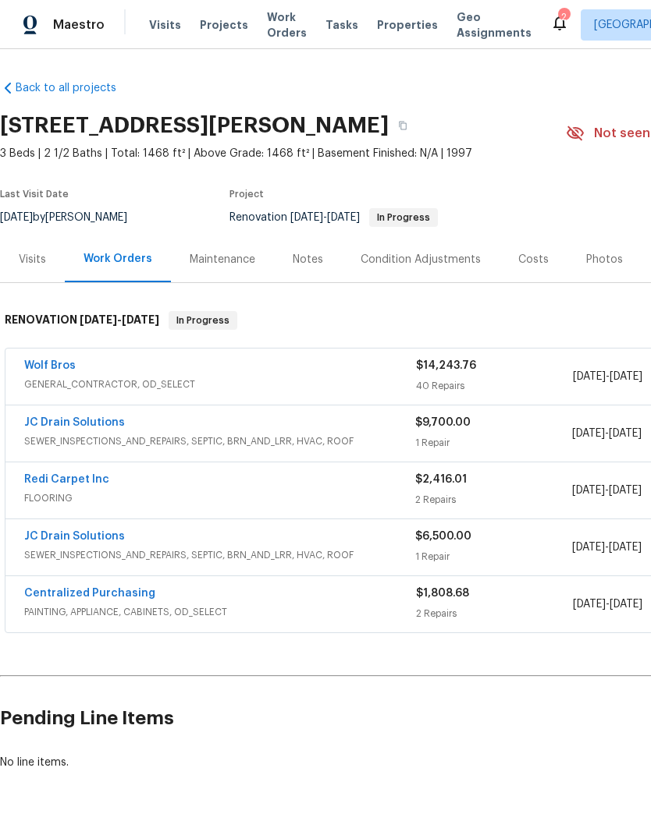
click at [45, 541] on link "JC Drain Solutions" at bounding box center [74, 536] width 101 height 11
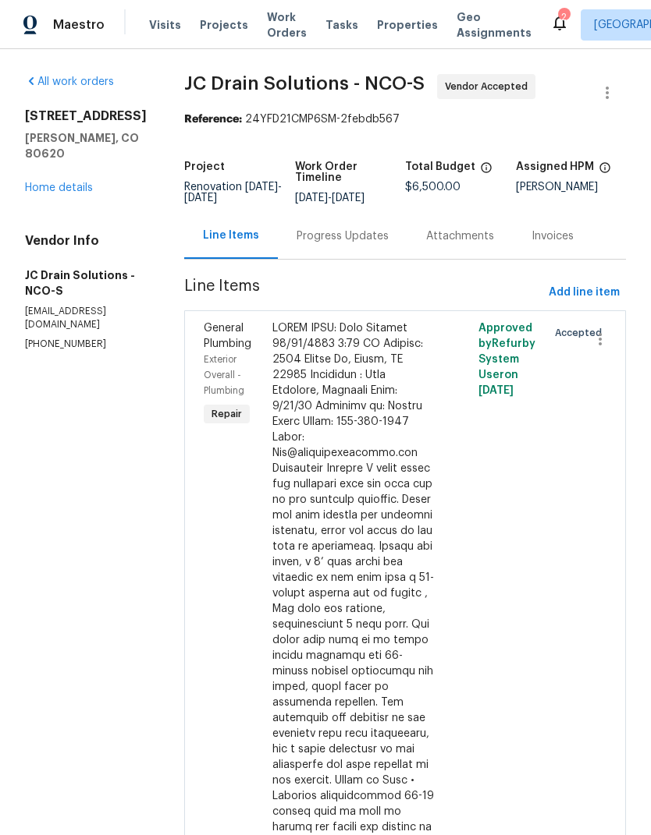
click at [349, 244] on div "Progress Updates" at bounding box center [342, 237] width 92 height 16
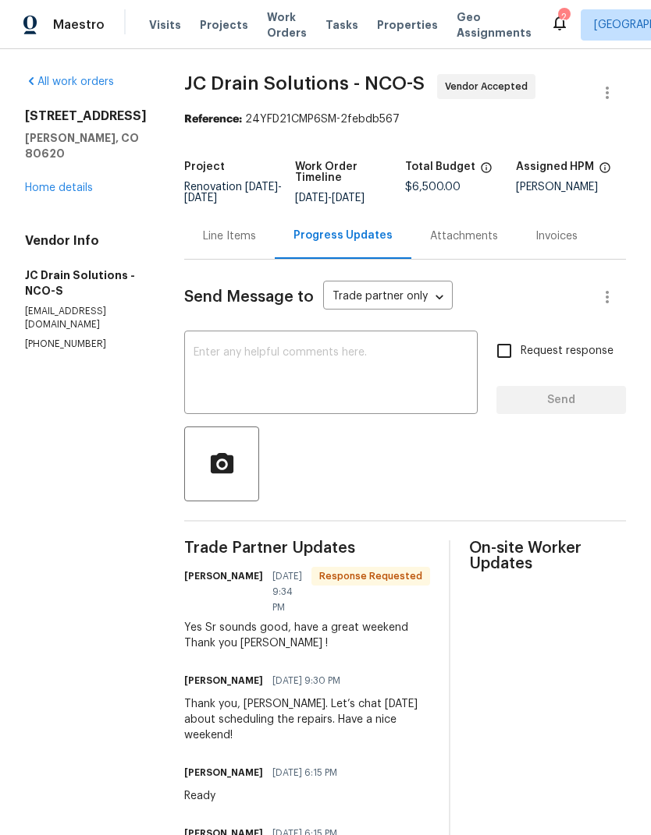
scroll to position [2, 0]
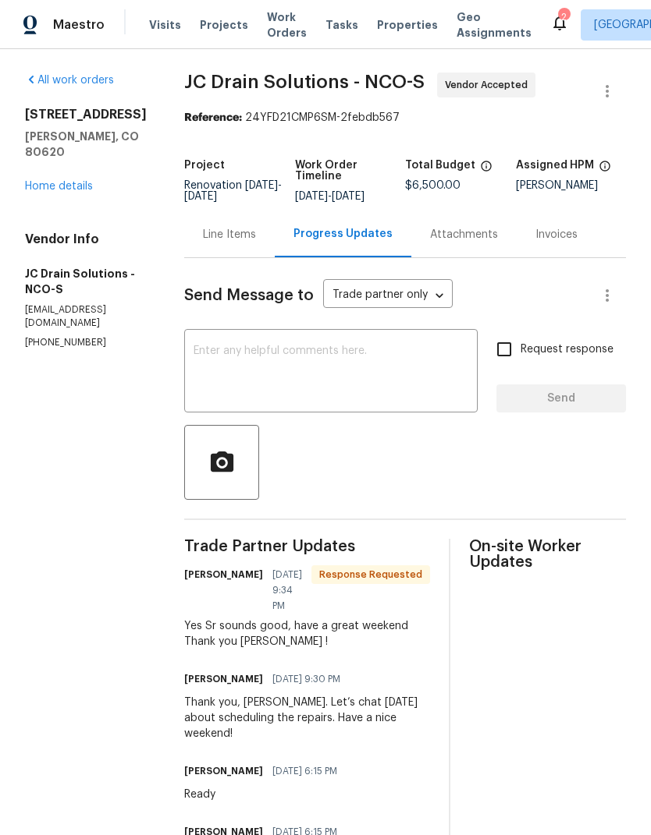
click at [224, 346] on textarea at bounding box center [330, 373] width 275 height 55
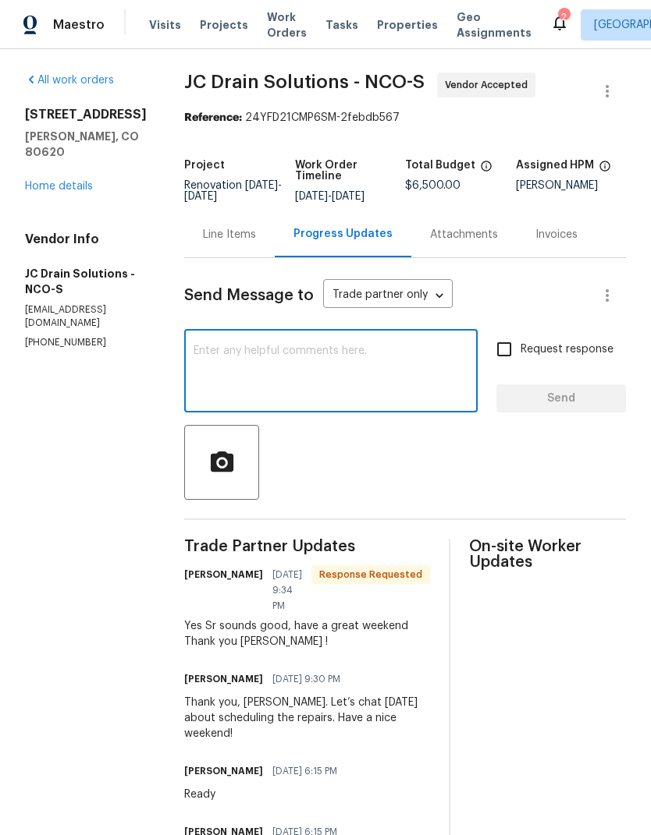
type textarea "B"
click at [236, 346] on textarea "Vic: Wjwre is the video link, please?" at bounding box center [330, 373] width 275 height 55
type textarea "Vic: Where is the video link, please?"
click at [502, 333] on input "Request response" at bounding box center [504, 349] width 33 height 33
checkbox input "true"
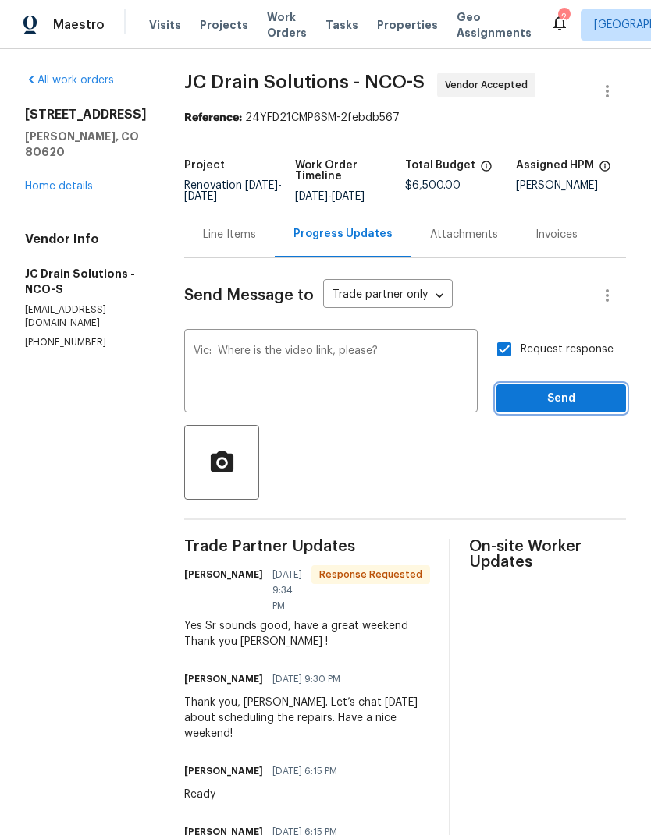
click at [585, 389] on span "Send" at bounding box center [561, 399] width 105 height 20
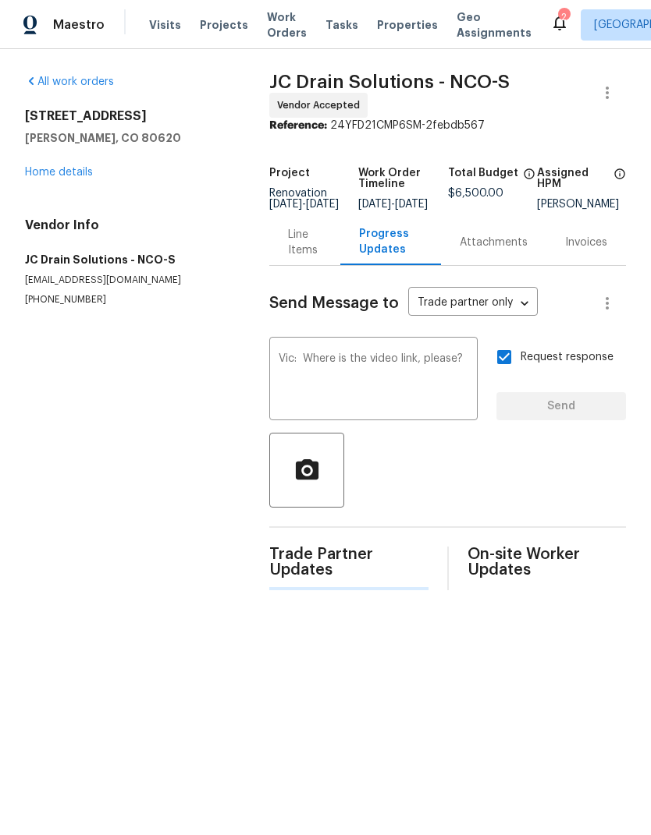
scroll to position [0, 0]
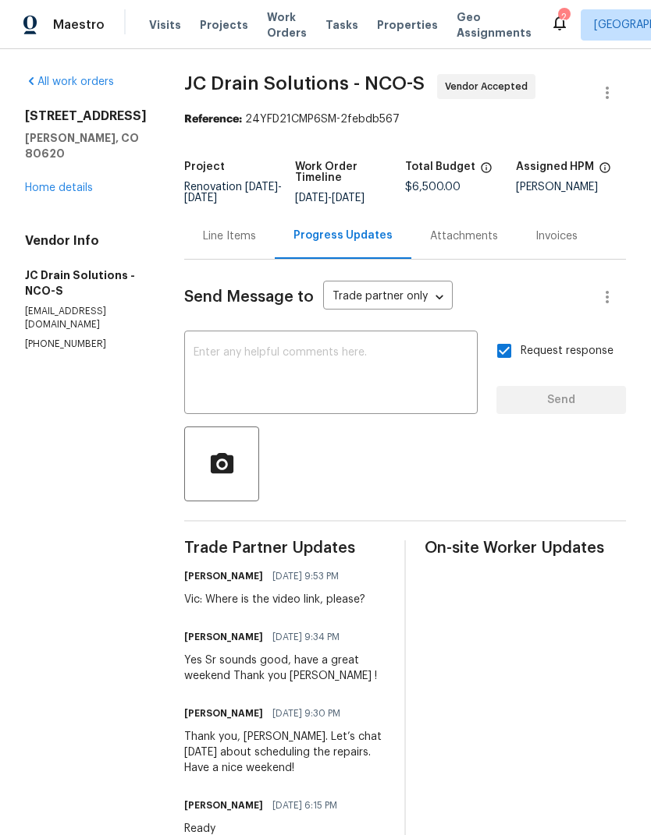
click at [55, 183] on link "Home details" at bounding box center [59, 188] width 68 height 11
